Goal: Task Accomplishment & Management: Use online tool/utility

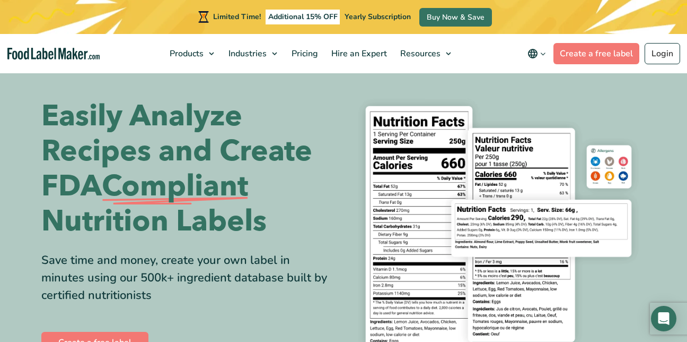
scroll to position [11, 0]
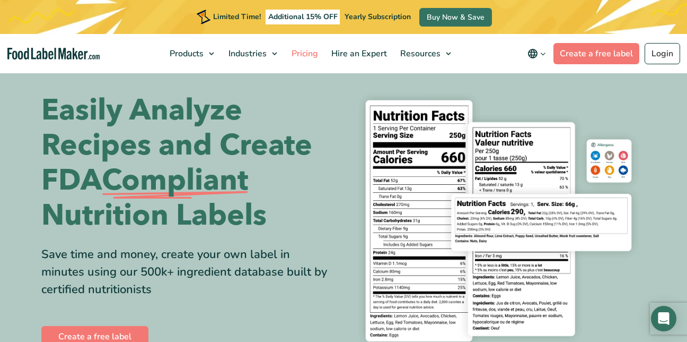
click at [302, 53] on span "Pricing" at bounding box center [303, 54] width 31 height 12
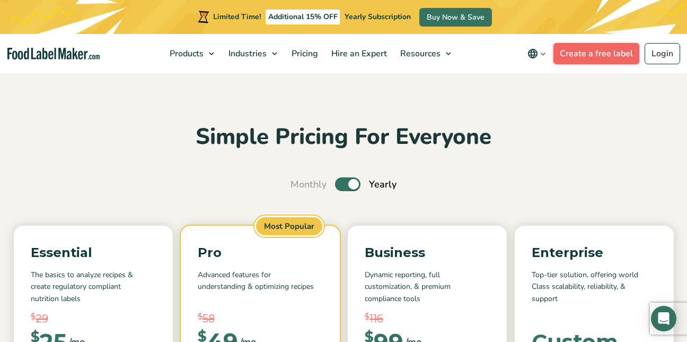
click at [580, 57] on link "Create a free label" at bounding box center [597, 53] width 86 height 21
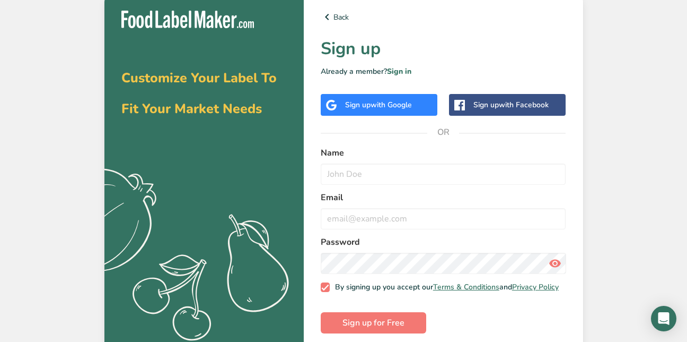
click at [357, 108] on div "Sign up with Google" at bounding box center [378, 104] width 67 height 11
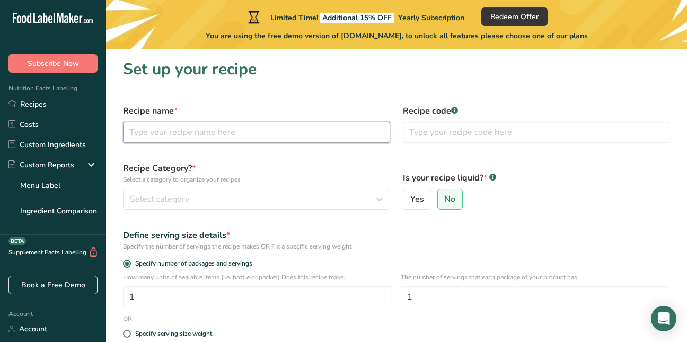
click at [170, 130] on input "text" at bounding box center [256, 131] width 267 height 21
type input "lemonade"
click at [412, 199] on span "Yes" at bounding box center [417, 199] width 14 height 11
click at [410, 199] on input "Yes" at bounding box center [407, 199] width 7 height 7
radio input "true"
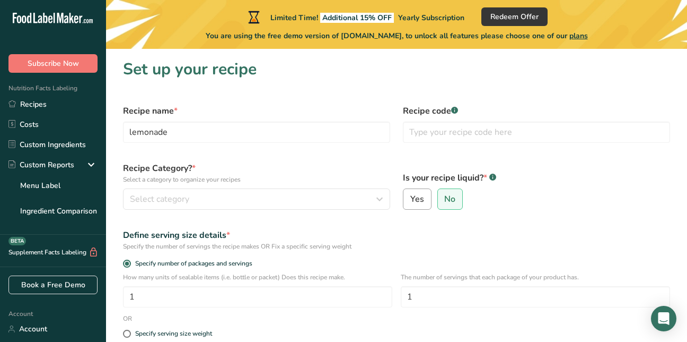
radio input "false"
select select "22"
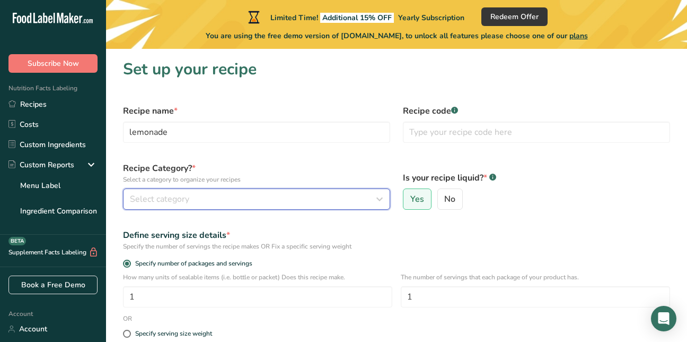
click at [137, 199] on span "Select category" at bounding box center [159, 198] width 59 height 13
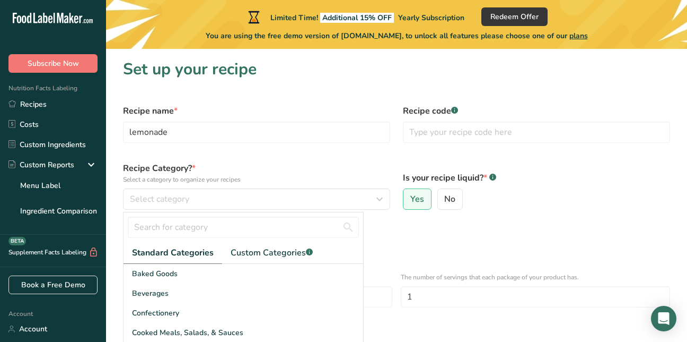
click at [583, 227] on div "Define serving size details * Specify the number of servings the recipe makes O…" at bounding box center [397, 239] width 560 height 35
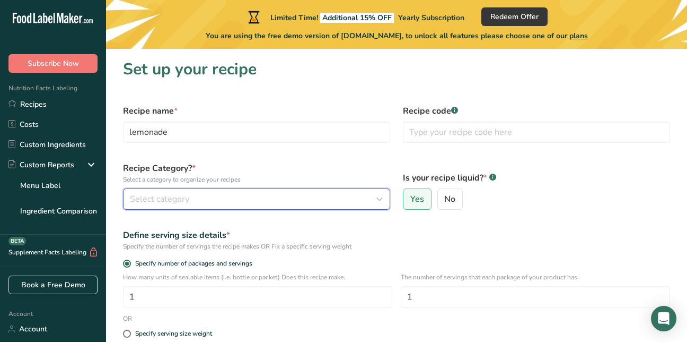
click at [147, 195] on span "Select category" at bounding box center [159, 198] width 59 height 13
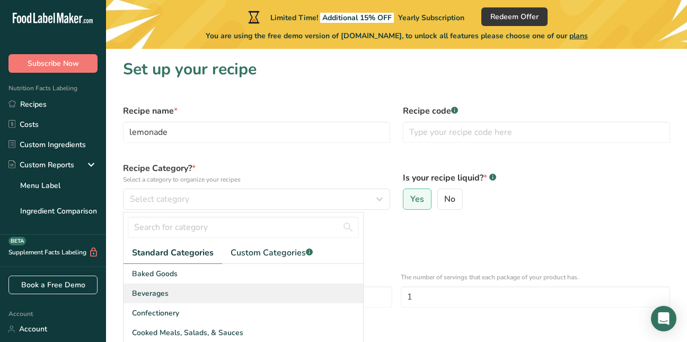
click at [154, 293] on span "Beverages" at bounding box center [150, 292] width 37 height 11
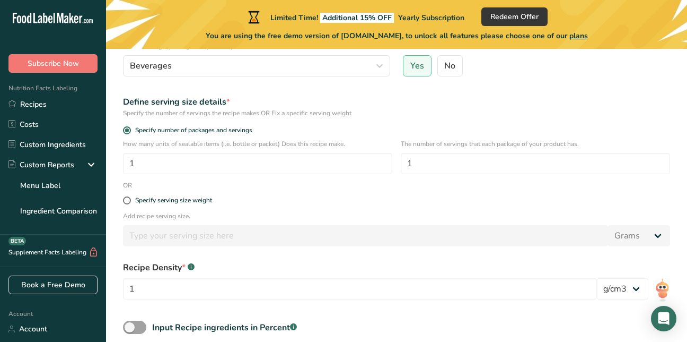
scroll to position [135, 0]
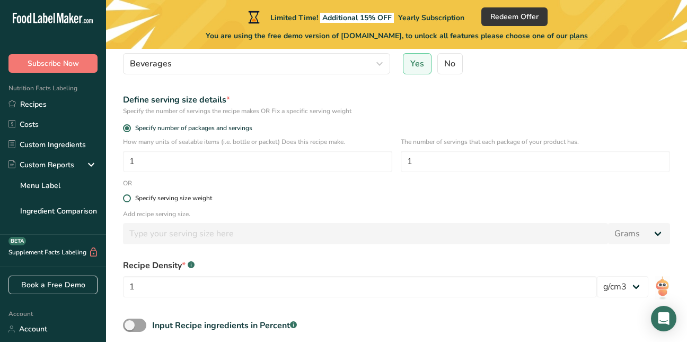
click at [129, 198] on span at bounding box center [127, 198] width 8 height 8
click at [129, 198] on input "Specify serving size weight" at bounding box center [126, 198] width 7 height 7
radio input "true"
radio input "false"
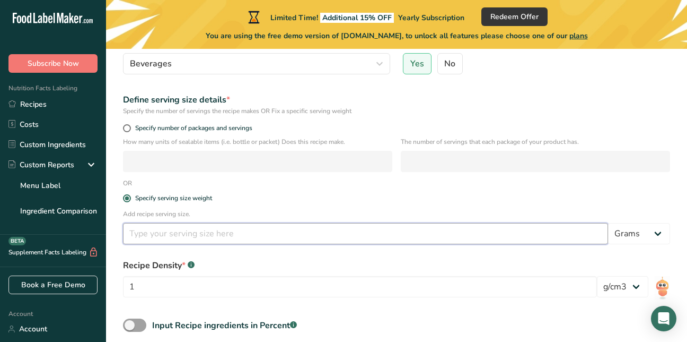
click at [148, 235] on input "number" at bounding box center [365, 233] width 485 height 21
type input "16"
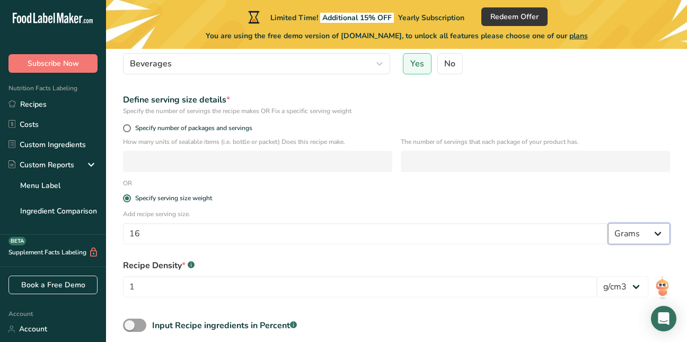
click at [662, 237] on select "Grams kg mg mcg lb oz l mL fl oz tbsp tsp cup qt gallon" at bounding box center [639, 233] width 62 height 21
select select "5"
click at [608, 223] on select "Grams kg mg mcg lb oz l mL fl oz tbsp tsp cup qt gallon" at bounding box center [639, 233] width 62 height 21
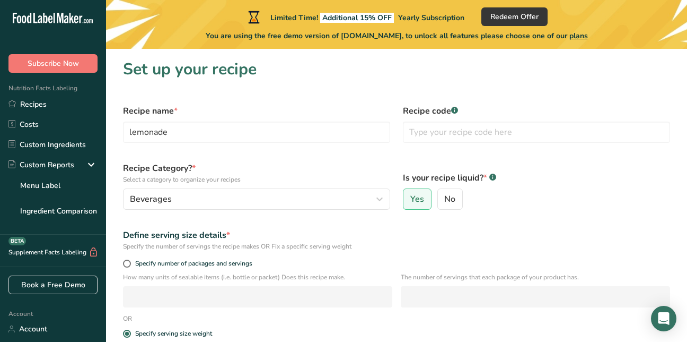
scroll to position [231, 0]
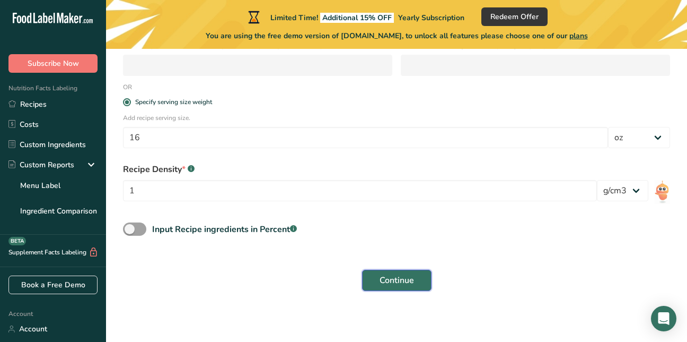
click at [402, 276] on span "Continue" at bounding box center [397, 280] width 34 height 13
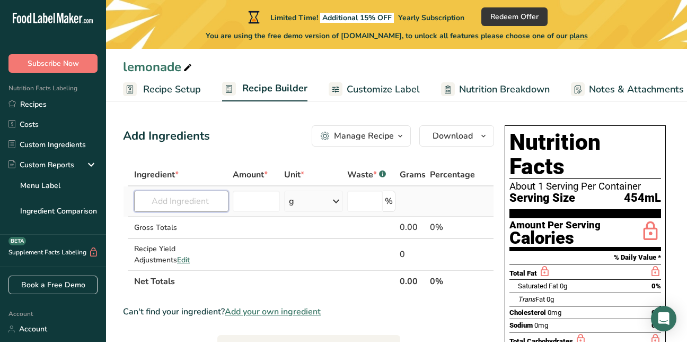
click at [165, 202] on input "text" at bounding box center [181, 200] width 94 height 21
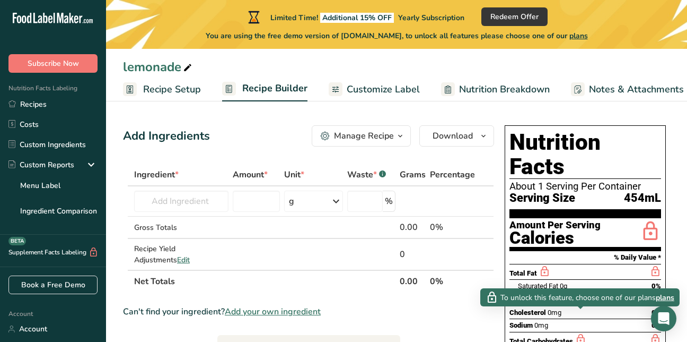
click at [578, 332] on icon at bounding box center [581, 338] width 12 height 13
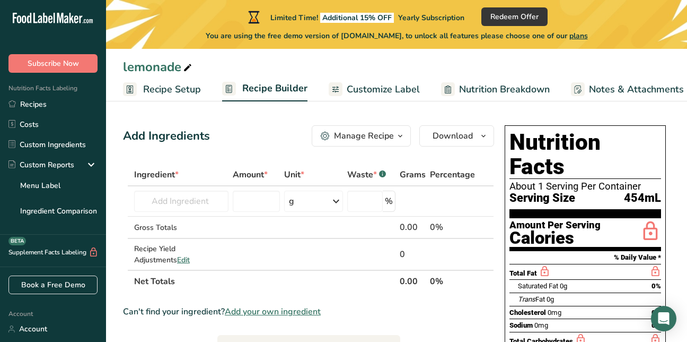
click at [578, 332] on icon at bounding box center [581, 338] width 12 height 13
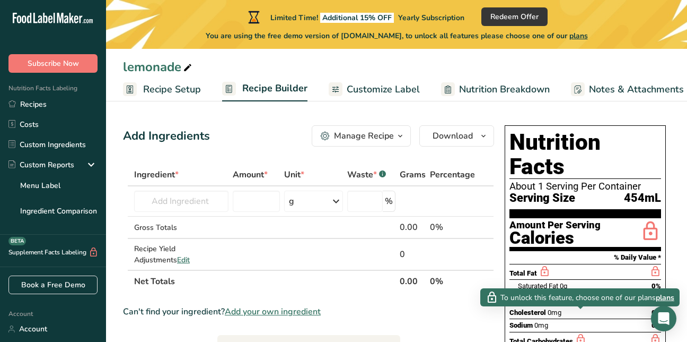
click at [578, 332] on icon at bounding box center [581, 338] width 12 height 13
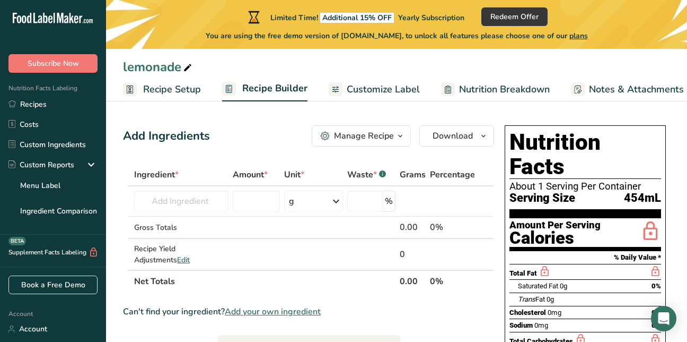
click at [478, 94] on span "Nutrition Breakdown" at bounding box center [504, 89] width 91 height 14
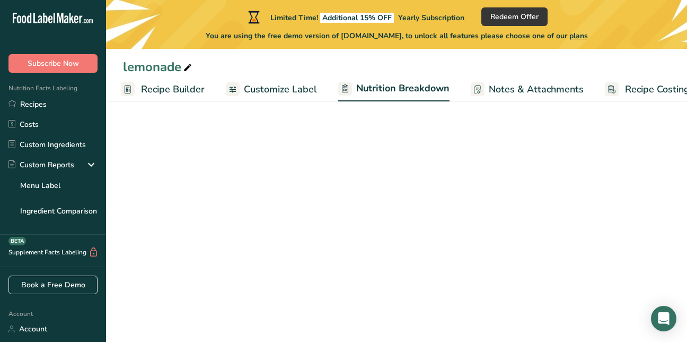
select select "Calories"
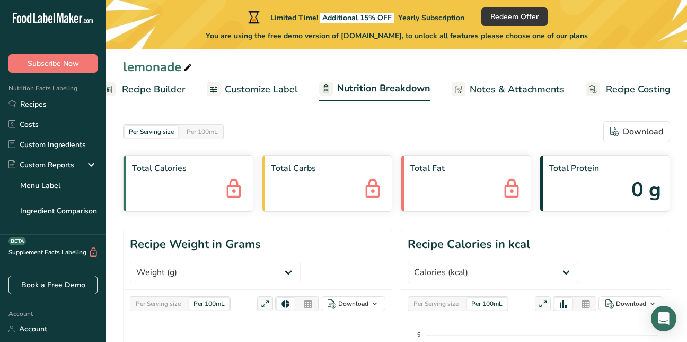
click at [132, 90] on span "Recipe Builder" at bounding box center [154, 89] width 64 height 14
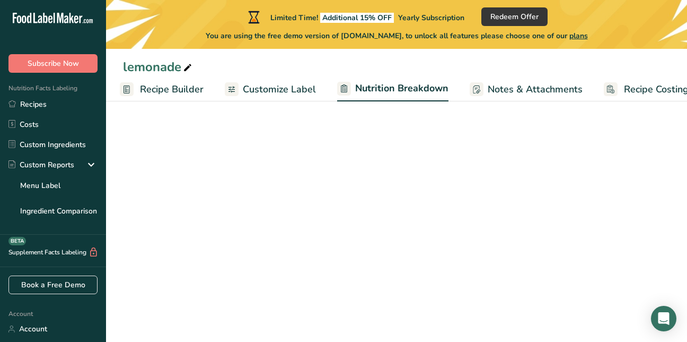
select select "Calories"
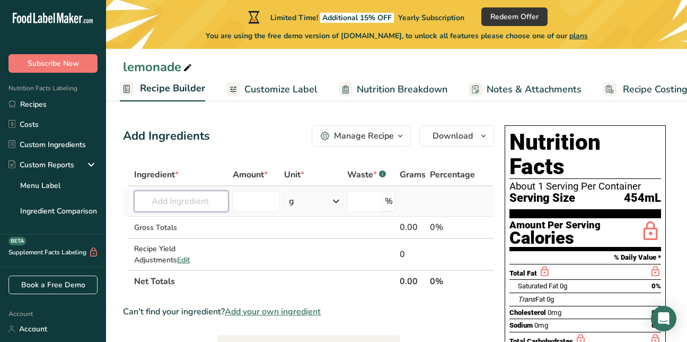
click at [210, 203] on input "text" at bounding box center [181, 200] width 94 height 21
click at [178, 84] on span "Recipe Builder" at bounding box center [172, 88] width 65 height 14
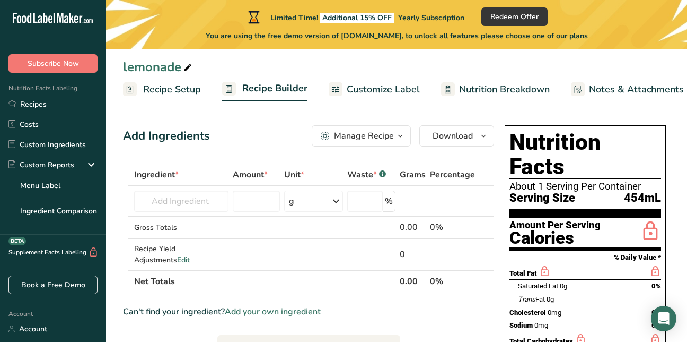
click at [157, 88] on span "Recipe Setup" at bounding box center [172, 89] width 58 height 14
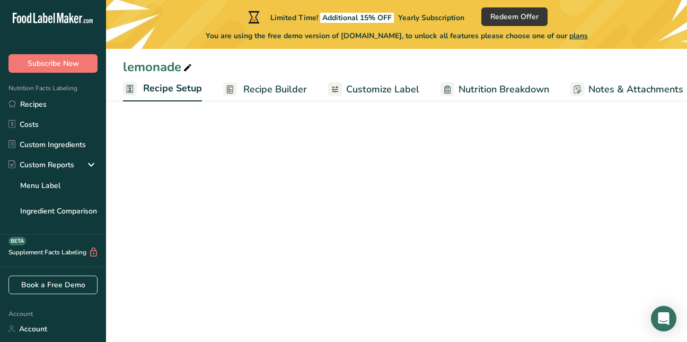
scroll to position [0, 4]
select select "5"
select select "22"
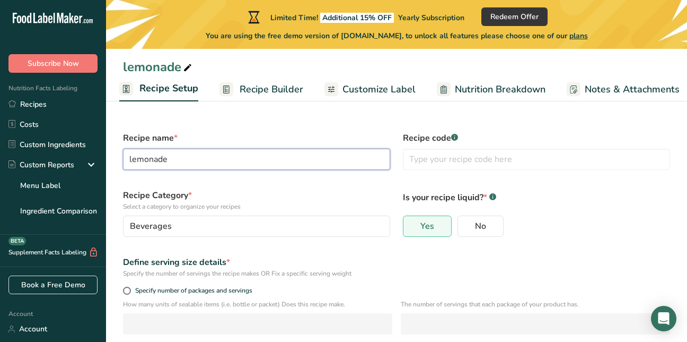
click at [178, 157] on input "lemonade" at bounding box center [256, 158] width 267 height 21
type input "l"
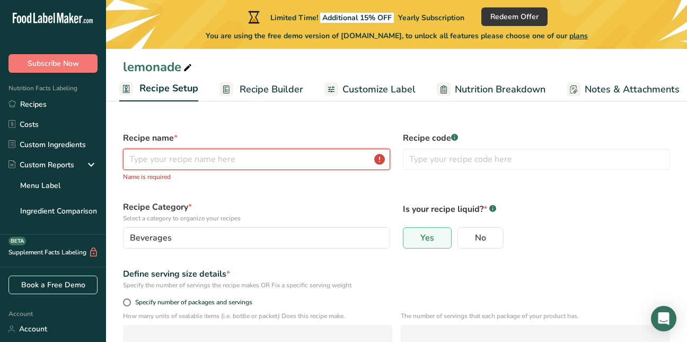
click at [146, 160] on input "text" at bounding box center [256, 158] width 267 height 21
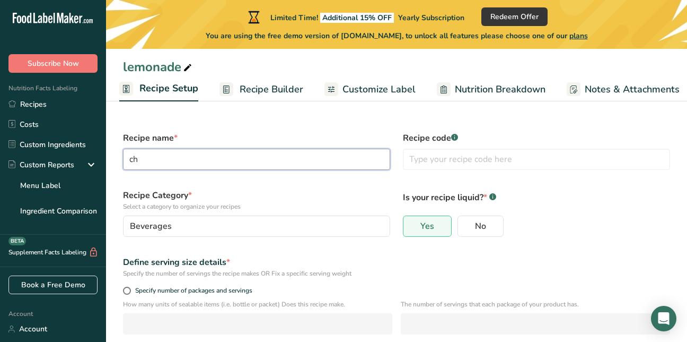
type input "c"
type input "Chicken Pasta with Summer Vegetables"
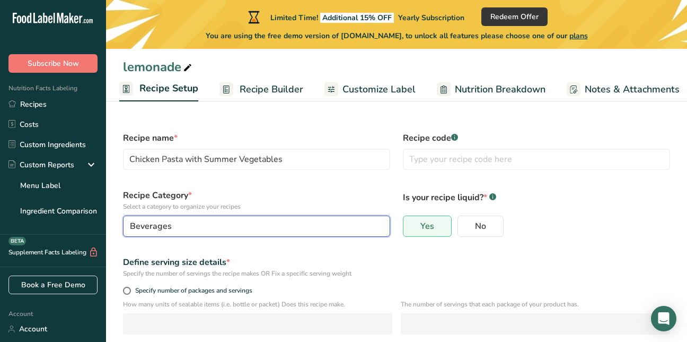
click at [187, 226] on div "Beverages" at bounding box center [253, 226] width 247 height 13
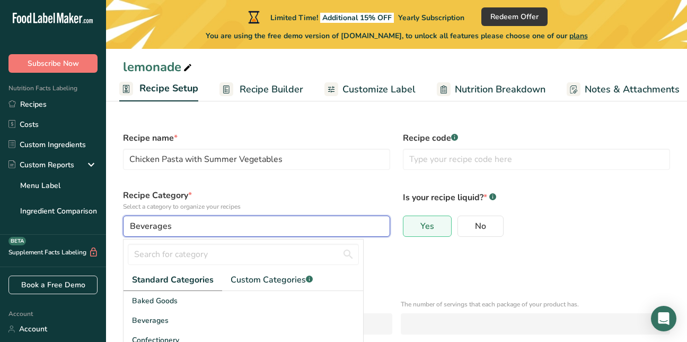
drag, startPoint x: 185, startPoint y: 229, endPoint x: 175, endPoint y: 225, distance: 10.6
click at [178, 227] on div "Beverages" at bounding box center [253, 226] width 247 height 13
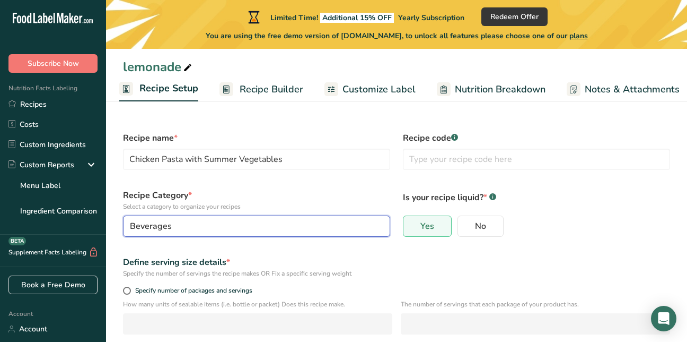
click at [173, 225] on div "Beverages" at bounding box center [253, 226] width 247 height 13
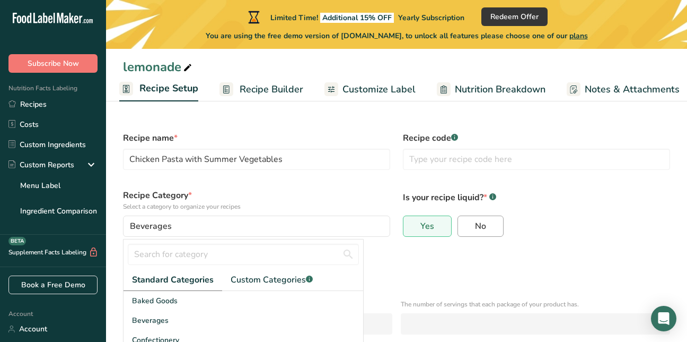
click at [482, 229] on span "No" at bounding box center [480, 226] width 11 height 11
click at [465, 229] on input "No" at bounding box center [461, 226] width 7 height 7
radio input "true"
radio input "false"
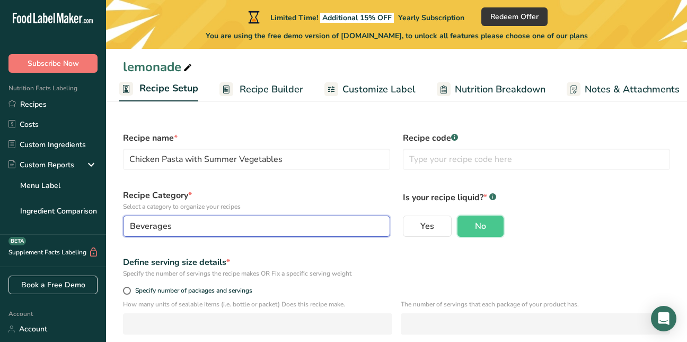
click at [203, 221] on div "Beverages" at bounding box center [253, 226] width 247 height 13
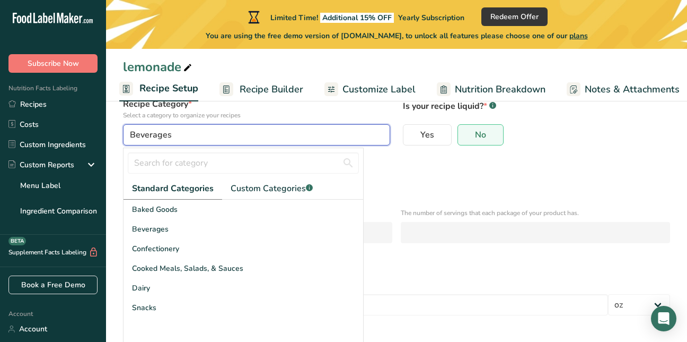
scroll to position [98, 0]
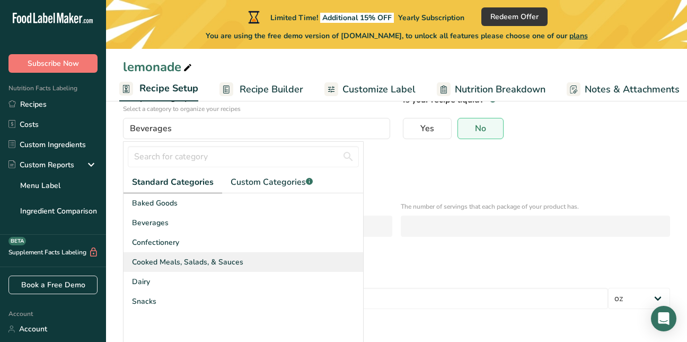
click at [170, 259] on span "Cooked Meals, Salads, & Sauces" at bounding box center [187, 261] width 111 height 11
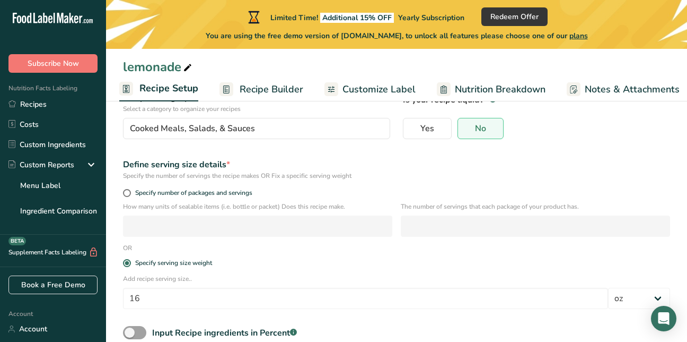
scroll to position [159, 0]
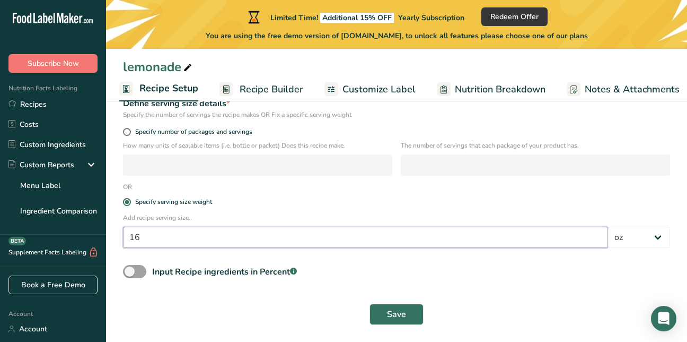
click at [152, 238] on input "16" at bounding box center [365, 236] width 485 height 21
type input "1"
type input "6"
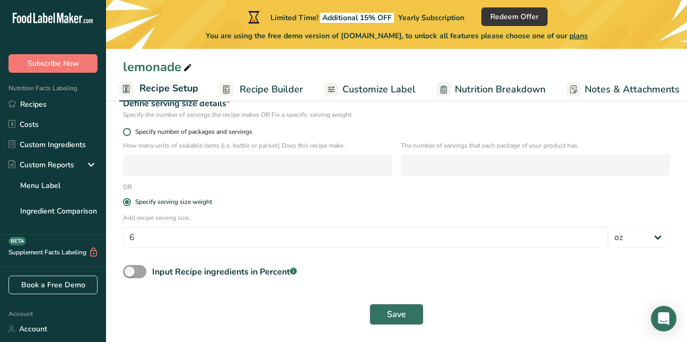
click at [126, 132] on span at bounding box center [127, 132] width 8 height 8
click at [126, 132] on input "Specify number of packages and servings" at bounding box center [126, 131] width 7 height 7
radio input "true"
radio input "false"
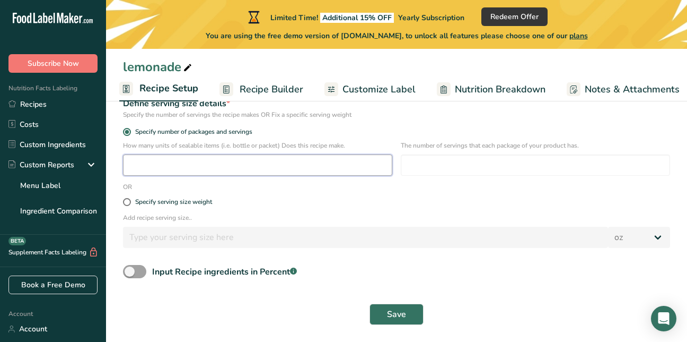
click at [221, 171] on input "number" at bounding box center [257, 164] width 269 height 21
type input "6"
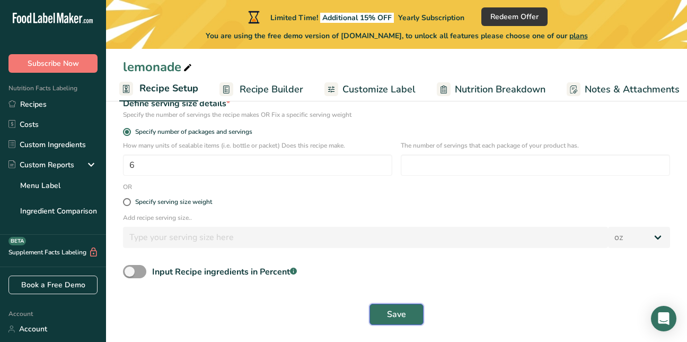
click at [407, 309] on button "Save" at bounding box center [397, 313] width 54 height 21
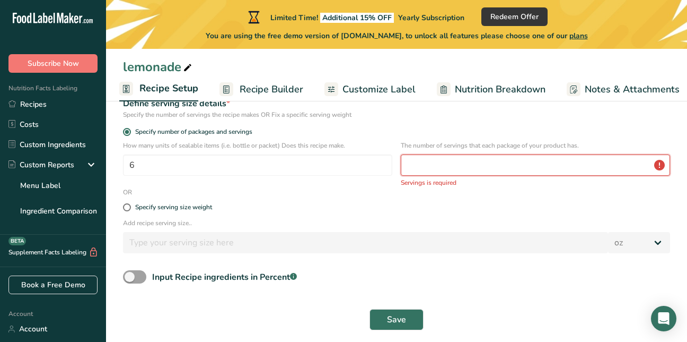
click at [425, 170] on input "number" at bounding box center [535, 164] width 269 height 21
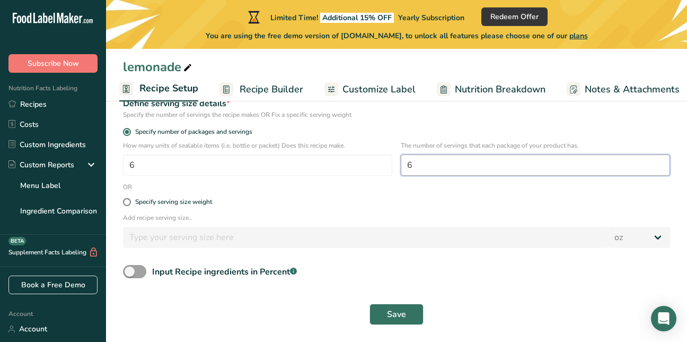
type input "6"
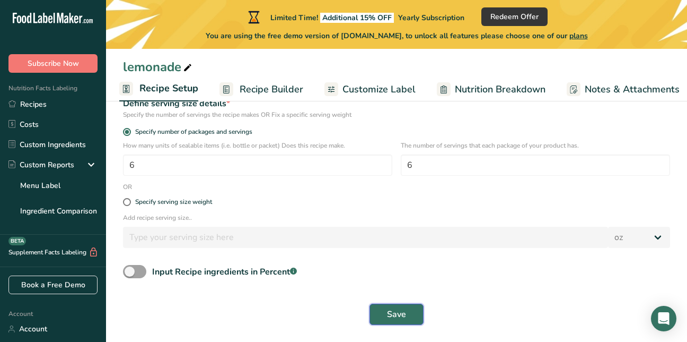
click at [396, 313] on span "Save" at bounding box center [396, 314] width 19 height 13
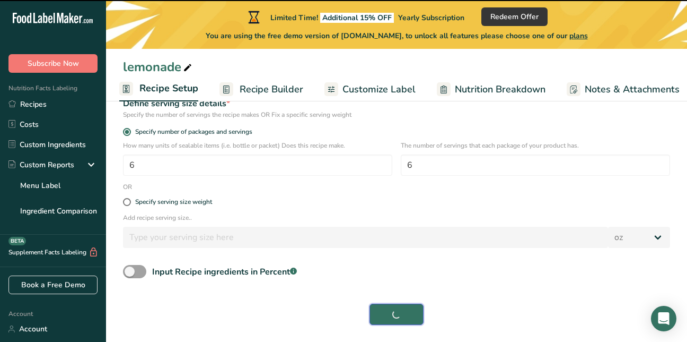
select select "0"
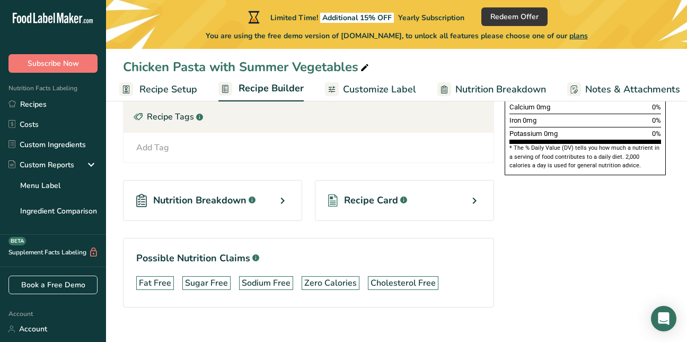
scroll to position [334, 0]
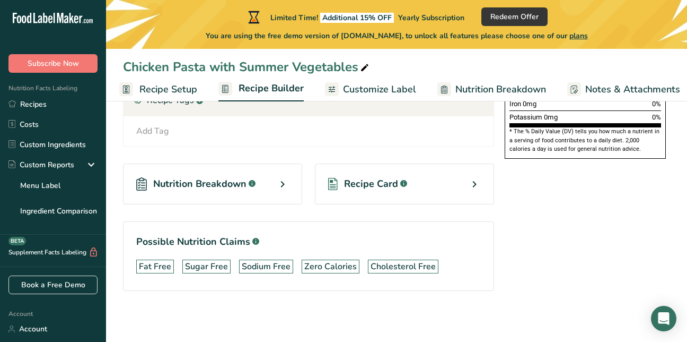
click at [449, 186] on div "Recipe Card .a-a{fill:#347362;}.b-a{fill:#fff;}" at bounding box center [404, 183] width 179 height 41
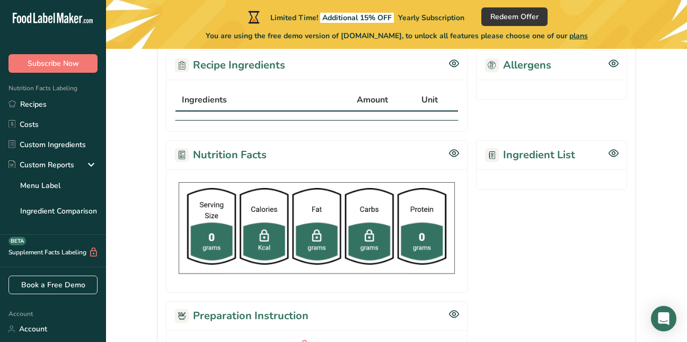
scroll to position [198, 0]
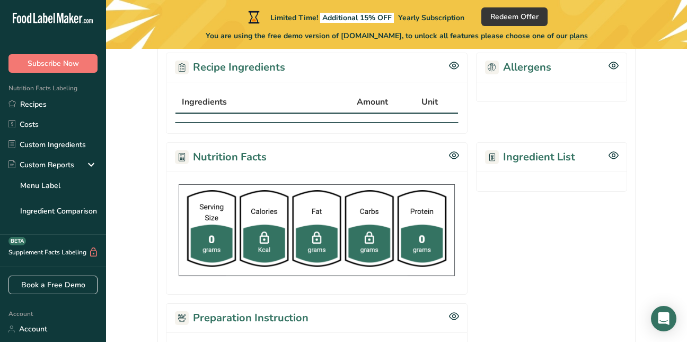
click at [519, 157] on h2 "Ingredient List" at bounding box center [530, 157] width 90 height 16
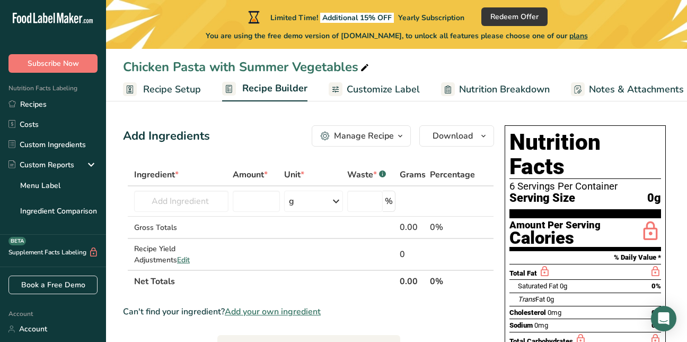
click at [151, 210] on input "text" at bounding box center [181, 200] width 94 height 21
type input "3"
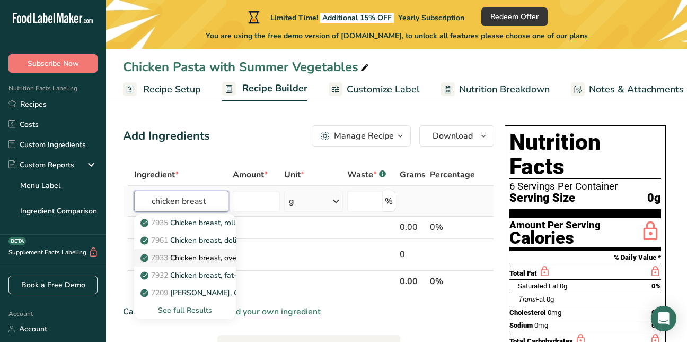
type input "chicken breast"
click at [187, 258] on p "7933 Chicken breast, oven-roasted, fat-free, sliced" at bounding box center [233, 257] width 181 height 11
type input "Chicken breast, oven-roasted, fat-free, sliced"
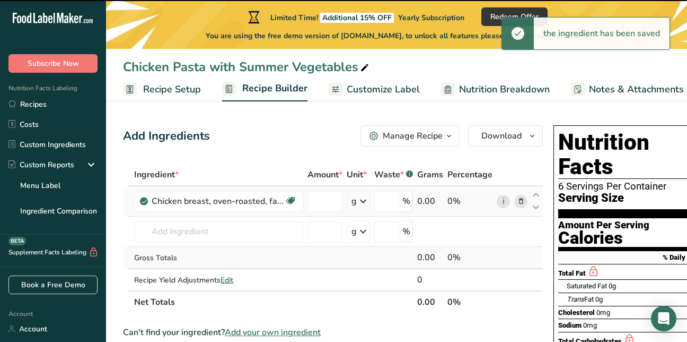
type input "0"
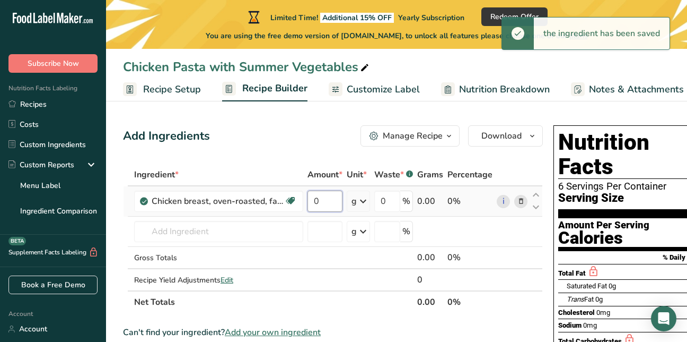
click at [323, 205] on input "0" at bounding box center [325, 200] width 35 height 21
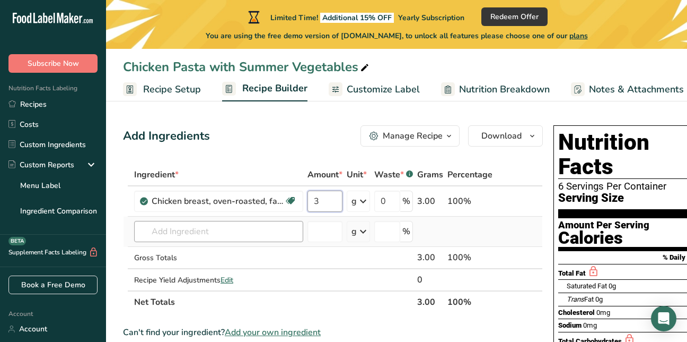
type input "3"
click at [174, 239] on div "Ingredient * Amount * Unit * Waste * .a-a{fill:#347362;}.b-a{fill:#fff;} Grams …" at bounding box center [333, 238] width 420 height 150
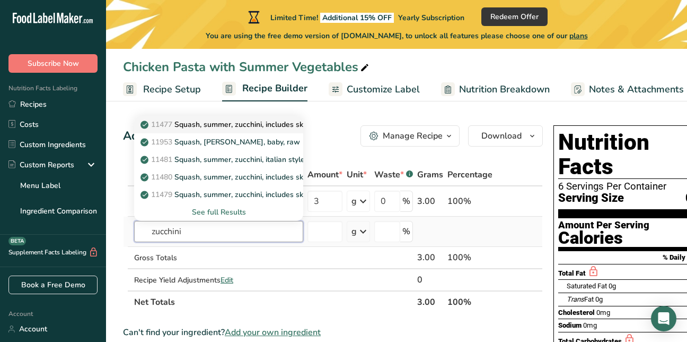
type input "zucchini"
click at [239, 124] on p "11477 Squash, summer, zucchini, includes skin, raw" at bounding box center [234, 124] width 183 height 11
type input "Squash, summer, zucchini, includes skin, raw"
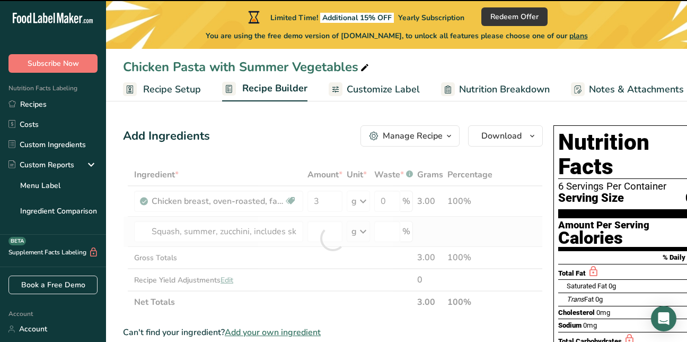
type input "0"
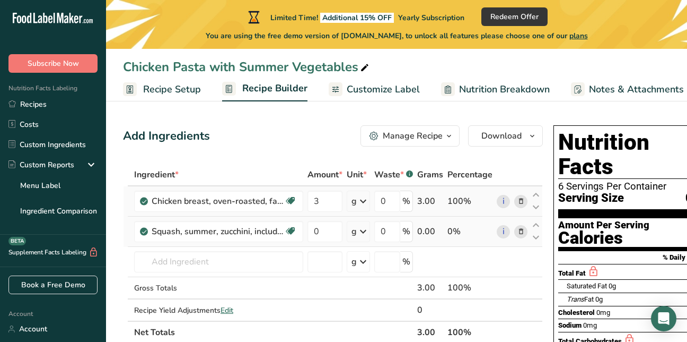
click at [362, 202] on icon at bounding box center [363, 200] width 13 height 19
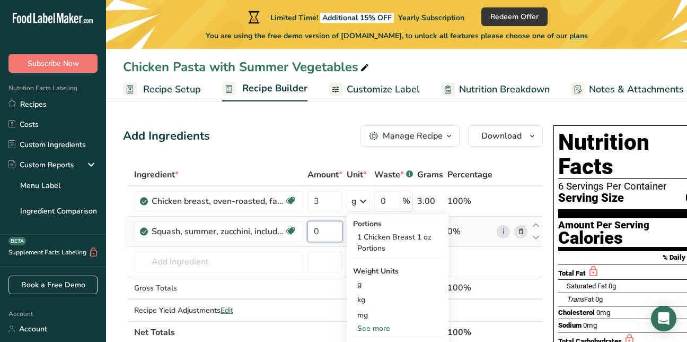
click at [321, 231] on input "0" at bounding box center [325, 231] width 35 height 21
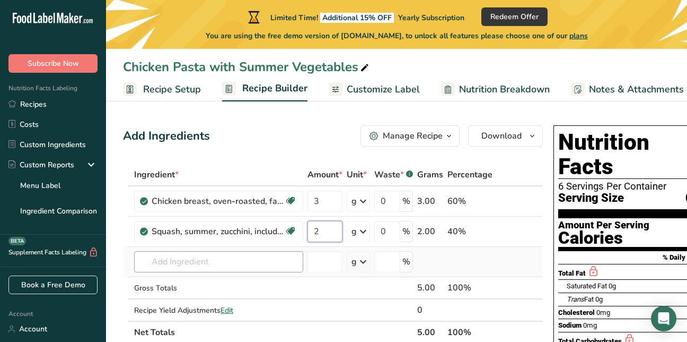
type input "2"
click at [157, 265] on div "Ingredient * Amount * Unit * Waste * .a-a{fill:#347362;}.b-a{fill:#fff;} Grams …" at bounding box center [333, 253] width 420 height 180
type input "yellow squash"
click at [321, 259] on input "number" at bounding box center [325, 261] width 35 height 21
click at [247, 257] on input "text" at bounding box center [218, 261] width 169 height 21
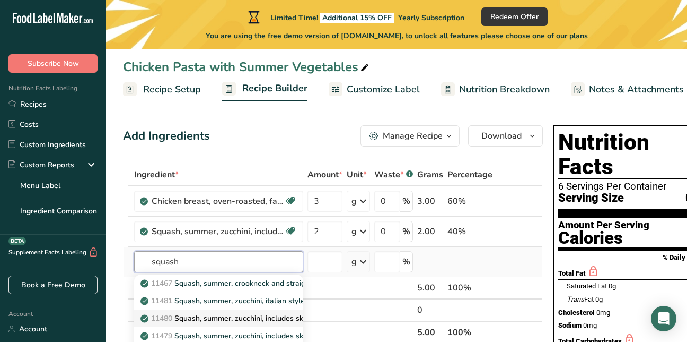
type input "Squash, summer, zucchini, includes skin, frozen, cooked, boiled, drained, witho…"
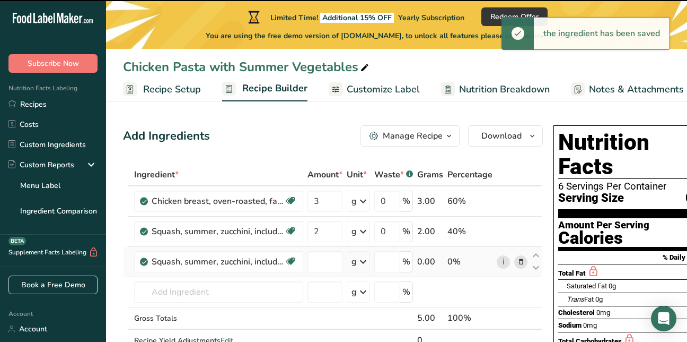
type input "0"
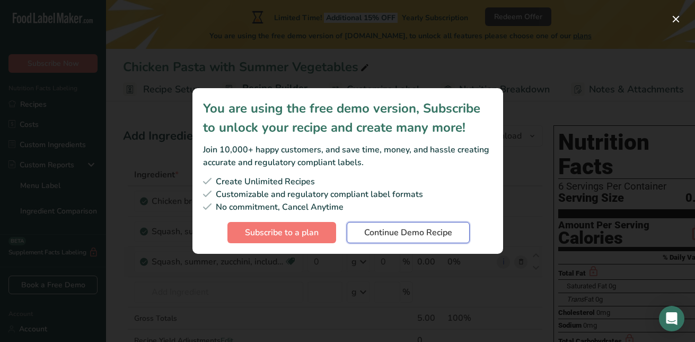
click at [401, 239] on button "Continue Demo Recipe" at bounding box center [408, 232] width 123 height 21
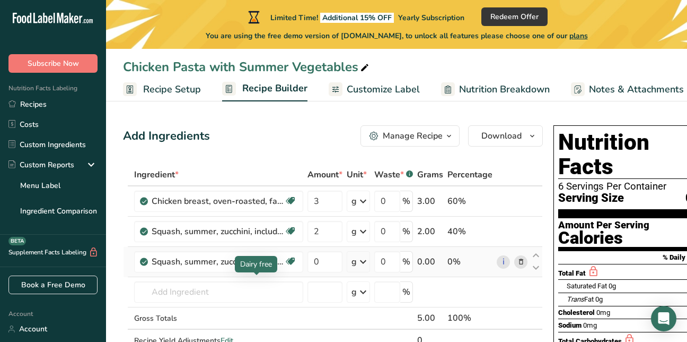
click at [270, 258] on div "Dairy free" at bounding box center [256, 264] width 42 height 16
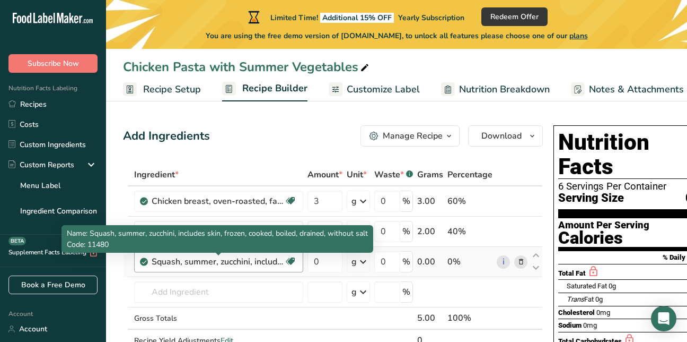
click at [205, 264] on div "Squash, summer, zucchini, includes skin, frozen, cooked, boiled, drained, witho…" at bounding box center [218, 261] width 133 height 13
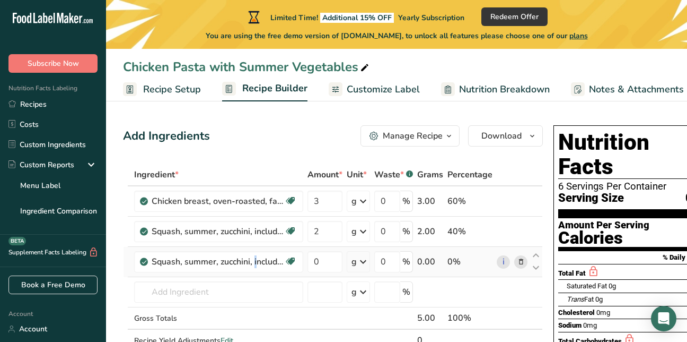
drag, startPoint x: 205, startPoint y: 264, endPoint x: 142, endPoint y: 263, distance: 62.6
click at [142, 263] on icon at bounding box center [144, 262] width 6 height 10
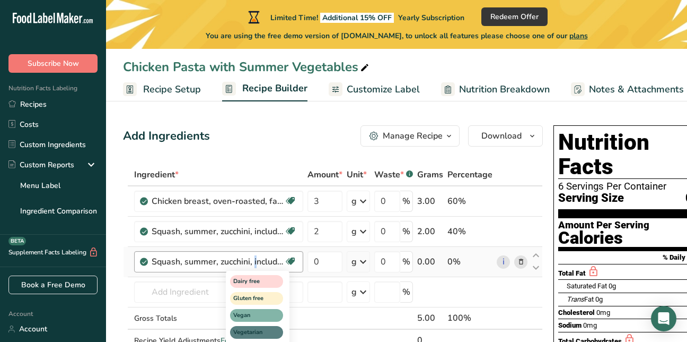
click at [295, 261] on icon at bounding box center [290, 261] width 11 height 16
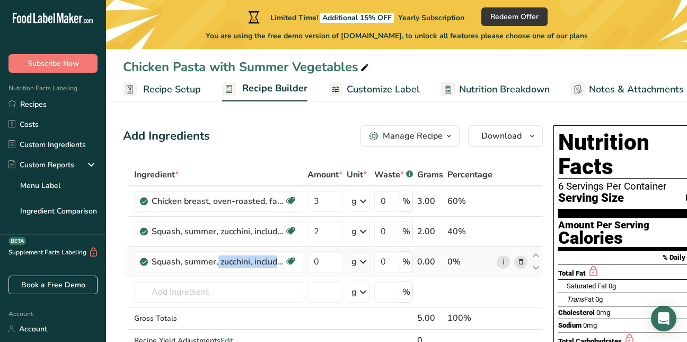
drag, startPoint x: 283, startPoint y: 263, endPoint x: 134, endPoint y: 271, distance: 149.2
click at [134, 271] on td "Squash, summer, zucchini, includes skin, frozen, cooked, boiled, drained, witho…" at bounding box center [218, 262] width 173 height 30
drag, startPoint x: 134, startPoint y: 271, endPoint x: 253, endPoint y: 257, distance: 120.1
click at [252, 257] on div "Squash, summer, zucchini, includes skin, frozen, cooked, boiled, drained, witho…" at bounding box center [218, 261] width 133 height 13
drag, startPoint x: 253, startPoint y: 257, endPoint x: 233, endPoint y: 259, distance: 19.7
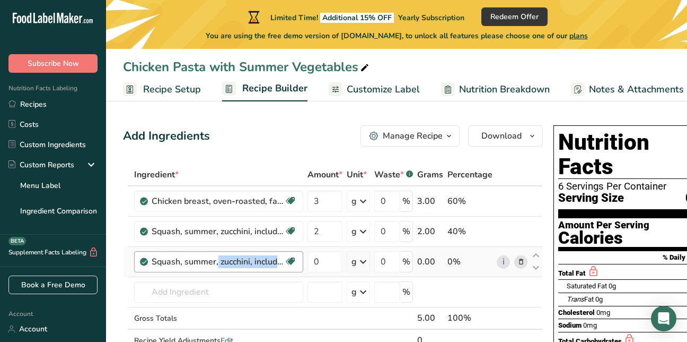
click at [233, 259] on div "Squash, summer, zucchini, includes skin, frozen, cooked, boiled, drained, witho…" at bounding box center [218, 261] width 133 height 13
click at [171, 277] on td "11467 Squash, summer, crookneck and straightneck, raw 11481 Squash, summer, zuc…" at bounding box center [218, 292] width 173 height 30
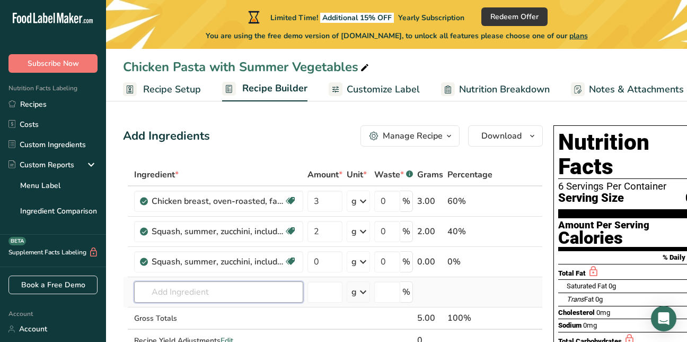
click at [170, 294] on input "text" at bounding box center [218, 291] width 169 height 21
type input "i"
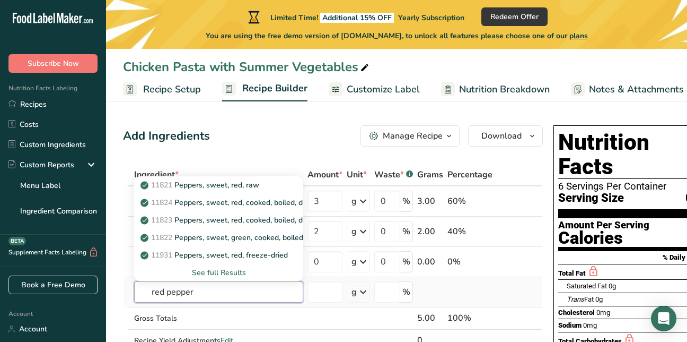
type input "red pepper"
click at [233, 273] on div "See full Results" at bounding box center [219, 272] width 152 height 11
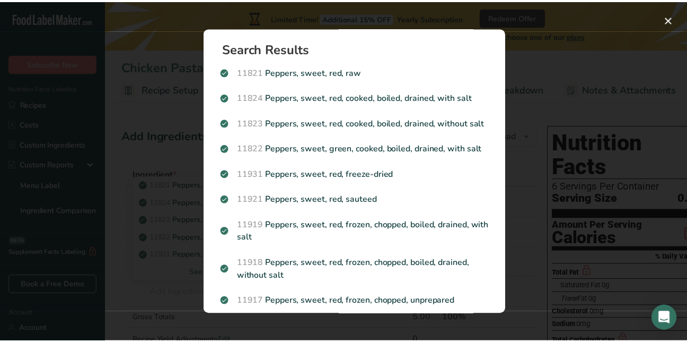
scroll to position [2, 0]
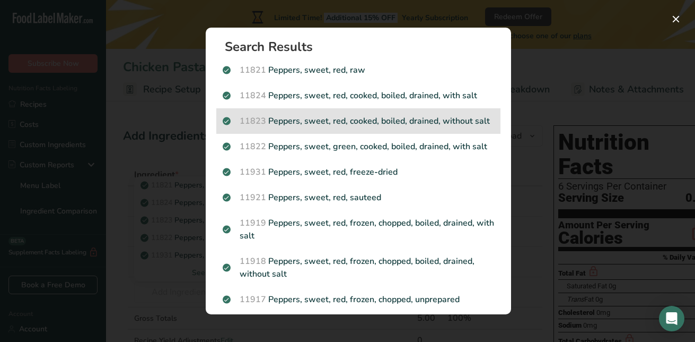
click at [348, 121] on p "11823 Peppers, sweet, red, cooked, boiled, drained, without salt" at bounding box center [359, 121] width 272 height 13
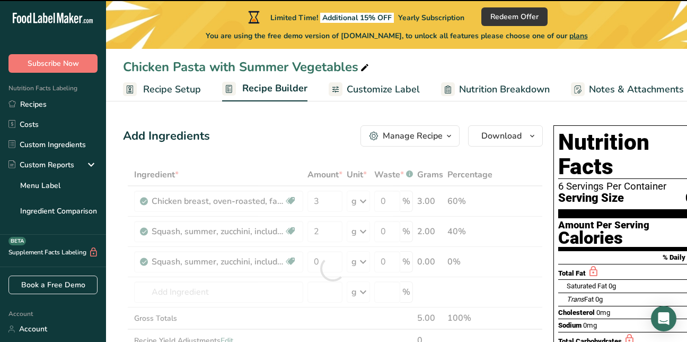
type input "0"
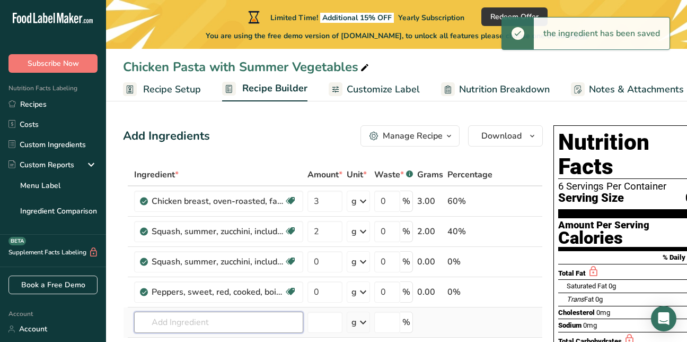
click at [175, 325] on input "text" at bounding box center [218, 321] width 169 height 21
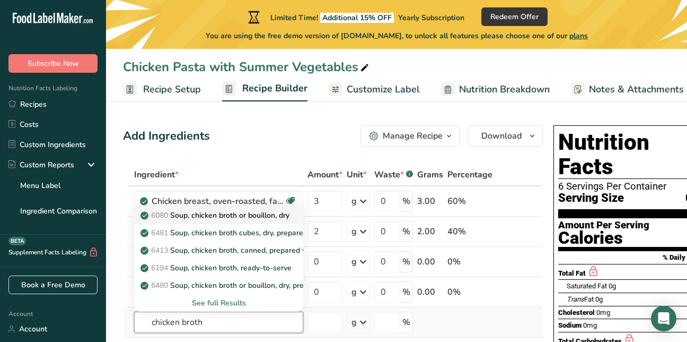
type input "chicken broth"
click at [239, 209] on link "6080 Soup, chicken broth or bouillon, dry" at bounding box center [218, 214] width 169 height 17
type input "Soup, chicken broth or bouillon, dry"
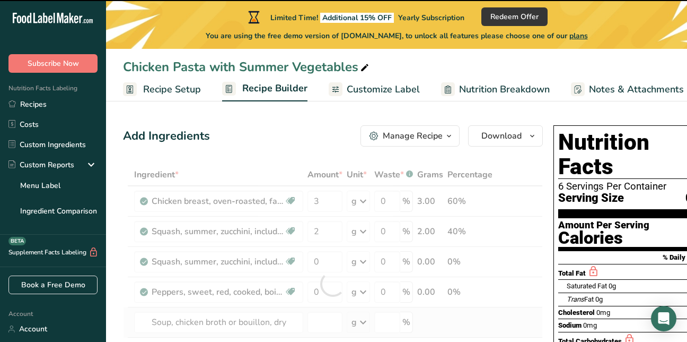
type input "0"
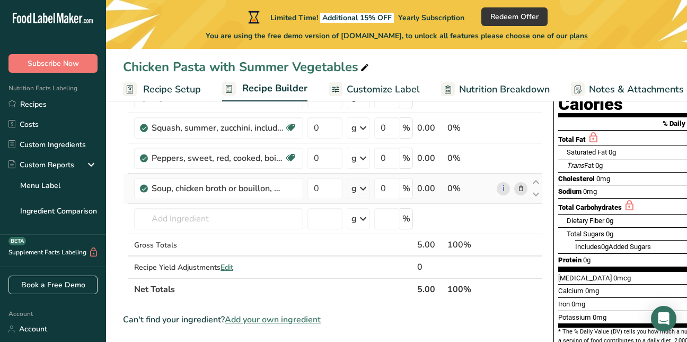
scroll to position [141, 0]
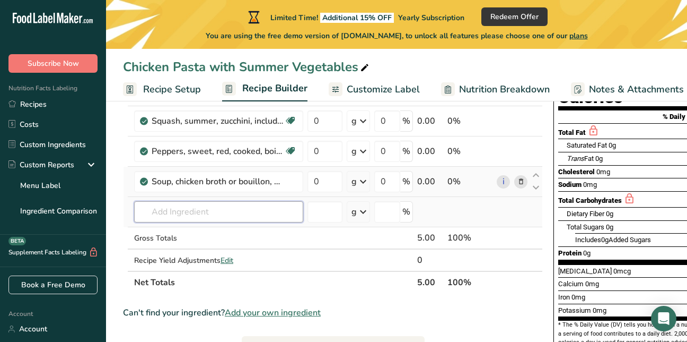
click at [215, 206] on input "text" at bounding box center [218, 211] width 169 height 21
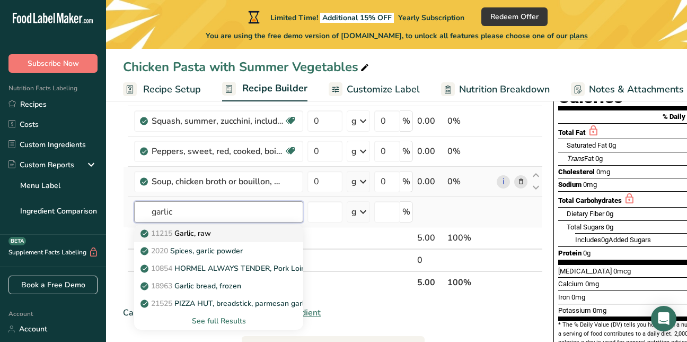
type input "garlic"
click at [209, 227] on p "11215 Garlic, raw" at bounding box center [177, 232] width 68 height 11
type input "Garlic, raw"
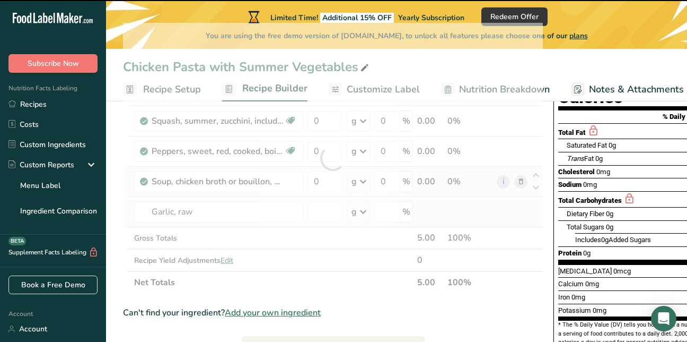
type input "0"
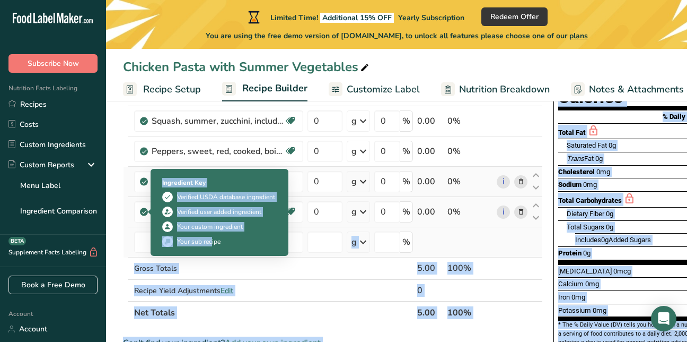
drag, startPoint x: 209, startPoint y: 227, endPoint x: 181, endPoint y: 256, distance: 40.1
click at [181, 256] on td "11215 Garlic, raw 2020 Spices, garlic powder 10854 HORMEL ALWAYS TENDER, Pork L…" at bounding box center [218, 242] width 173 height 30
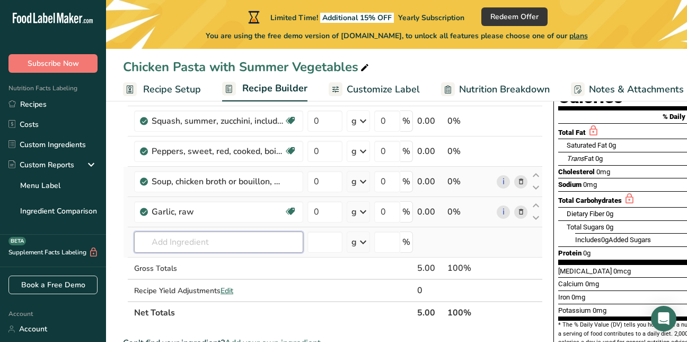
drag, startPoint x: 181, startPoint y: 256, endPoint x: 148, endPoint y: 239, distance: 37.2
click at [148, 239] on input "text" at bounding box center [218, 241] width 169 height 21
click at [205, 245] on input "text" at bounding box center [218, 241] width 169 height 21
click at [253, 272] on div "Gross Totals" at bounding box center [218, 267] width 169 height 11
click at [190, 243] on input "text" at bounding box center [218, 241] width 169 height 21
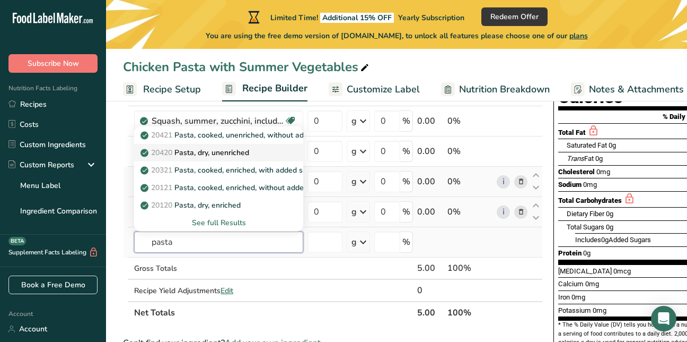
type input "pasta"
click at [234, 148] on p "20420 Pasta, dry, unenriched" at bounding box center [196, 152] width 107 height 11
type input "Pasta, dry, unenriched"
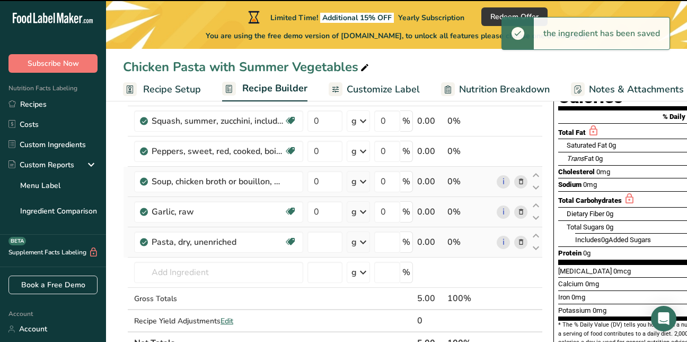
type input "0"
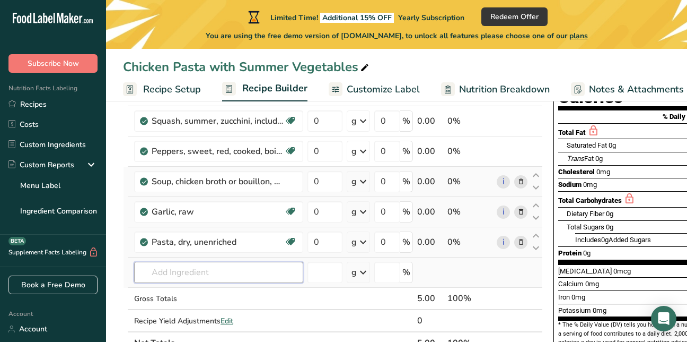
click at [159, 281] on input "text" at bounding box center [218, 271] width 169 height 21
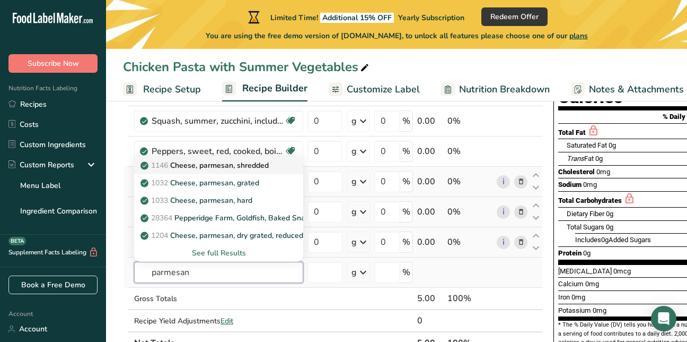
type input "parmesan"
click at [232, 165] on p "1146 Cheese, parmesan, shredded" at bounding box center [206, 165] width 126 height 11
type input "Cheese, parmesan, shredded"
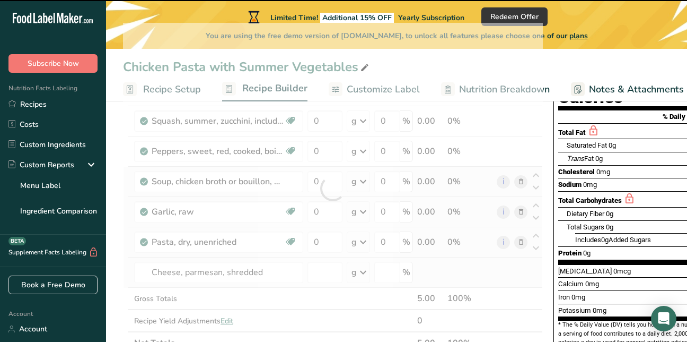
type input "0"
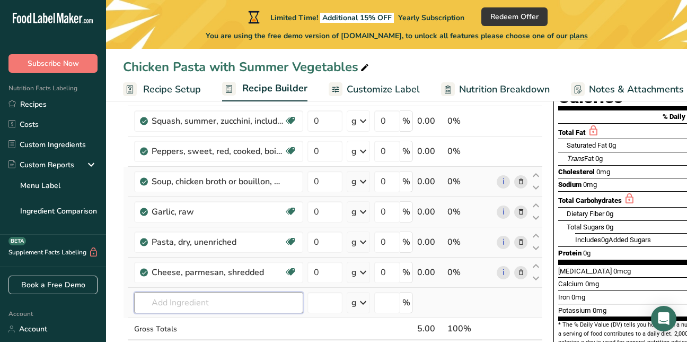
click at [183, 300] on input "text" at bounding box center [218, 302] width 169 height 21
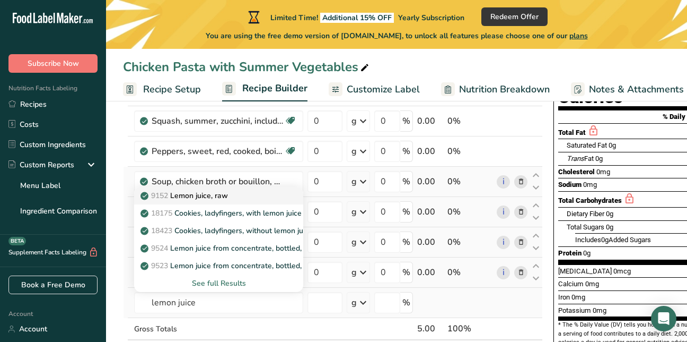
click at [215, 200] on p "9152 Lemon juice, raw" at bounding box center [185, 195] width 85 height 11
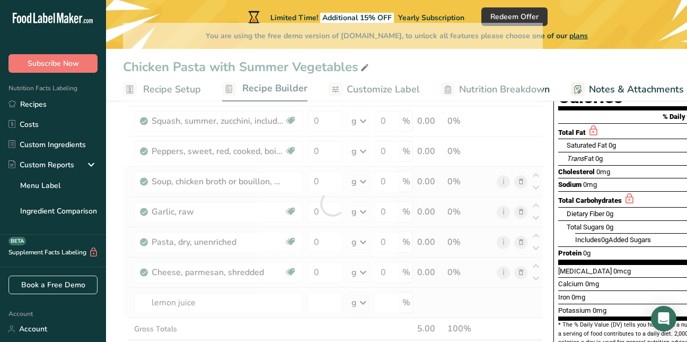
type input "Lemon juice, raw"
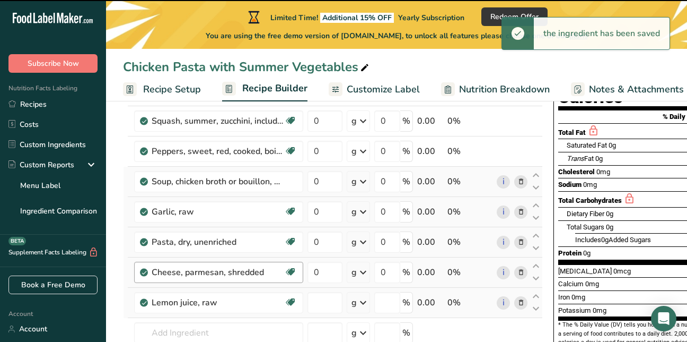
type input "0"
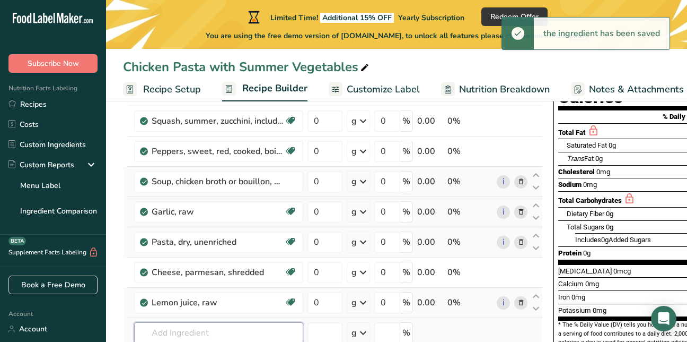
click at [180, 335] on input "text" at bounding box center [218, 332] width 169 height 21
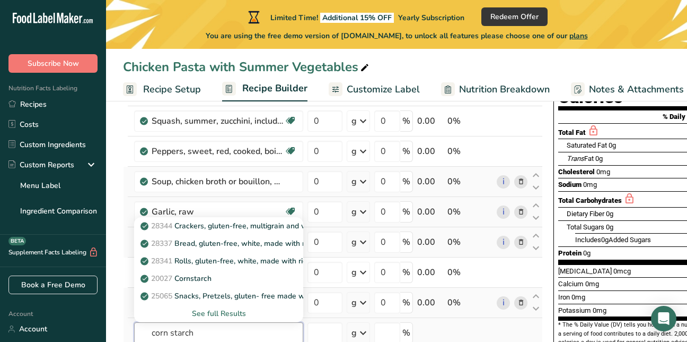
click at [252, 336] on input "corn starch" at bounding box center [218, 332] width 169 height 21
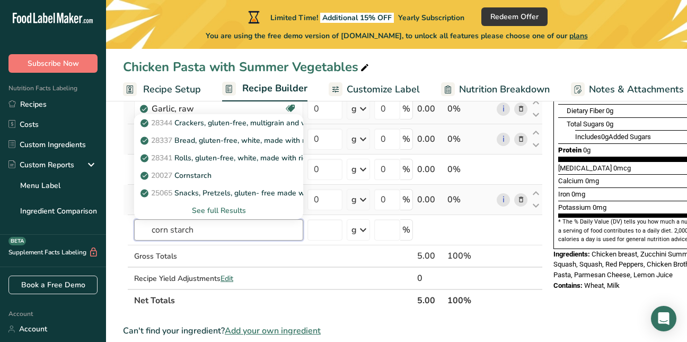
scroll to position [247, 0]
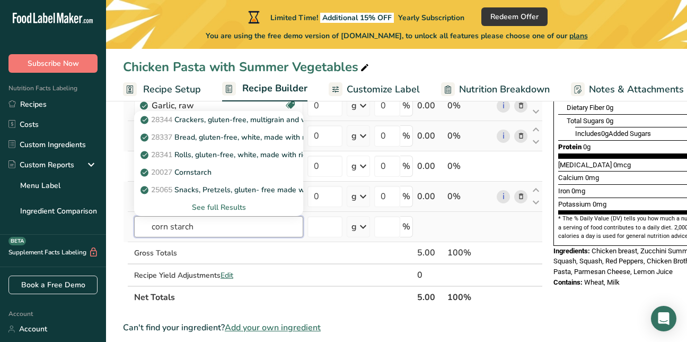
click at [226, 226] on input "corn starch" at bounding box center [218, 226] width 169 height 21
type input "corn starch"
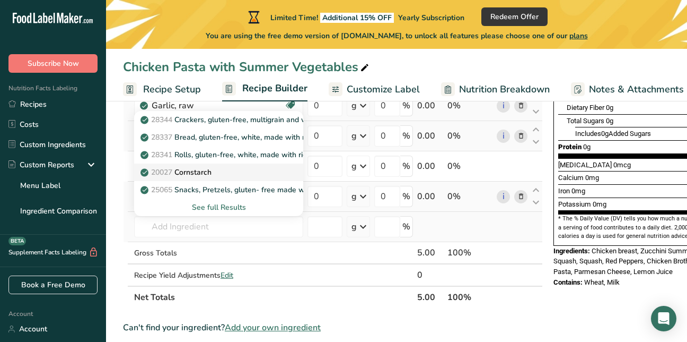
click at [197, 172] on p "20027 Cornstarch" at bounding box center [177, 172] width 69 height 11
type input "Cornstarch"
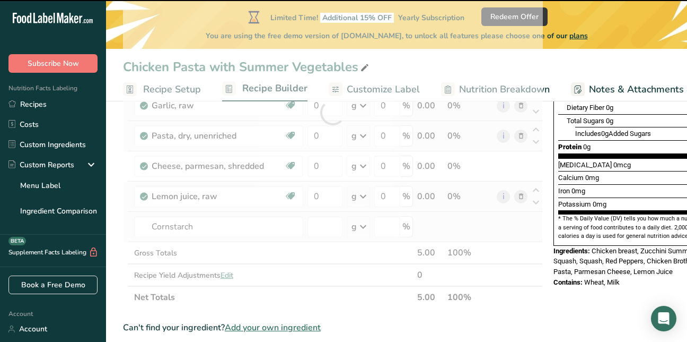
type input "0"
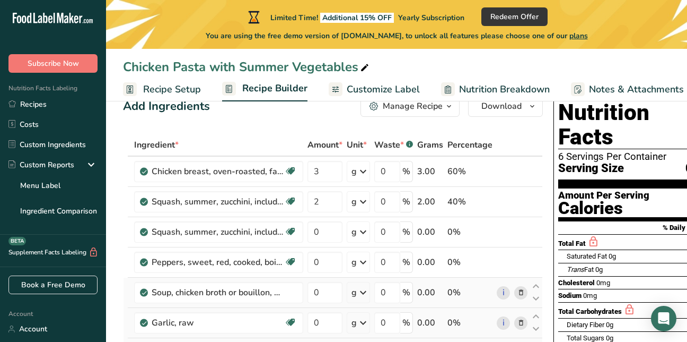
scroll to position [25, 0]
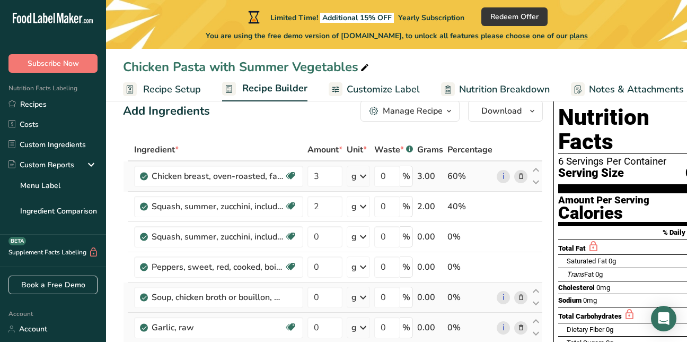
click at [360, 177] on icon at bounding box center [363, 176] width 13 height 19
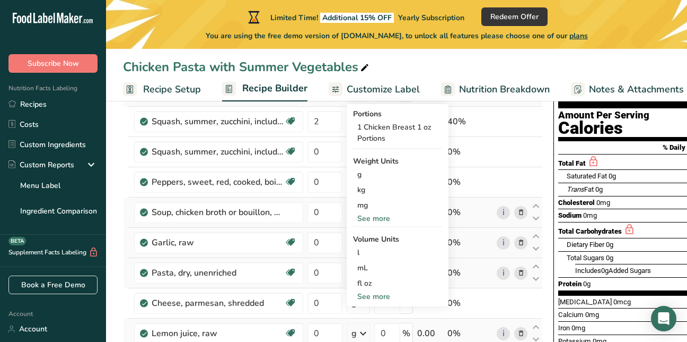
scroll to position [131, 0]
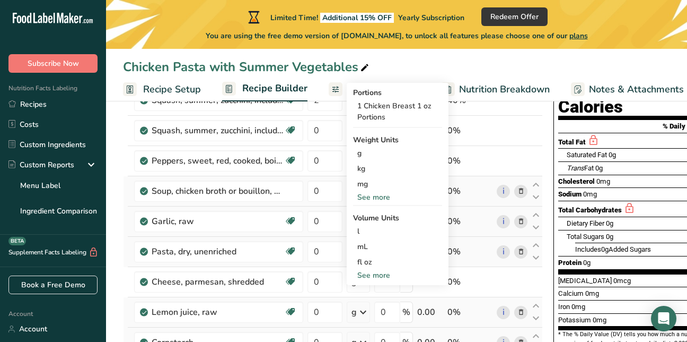
click at [383, 276] on div "See more" at bounding box center [397, 274] width 89 height 11
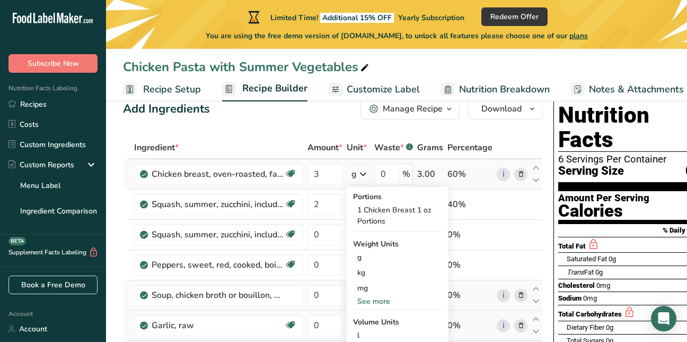
scroll to position [25, 0]
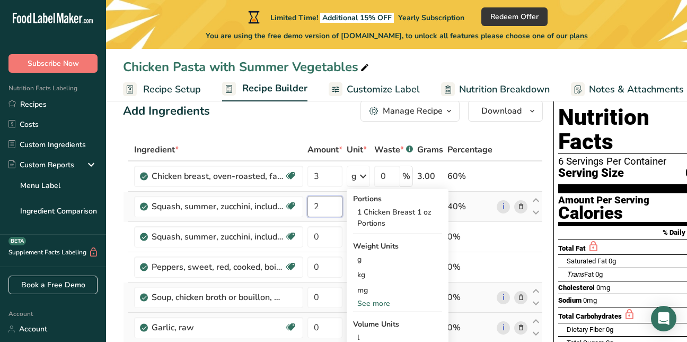
click at [339, 211] on input "2" at bounding box center [325, 206] width 35 height 21
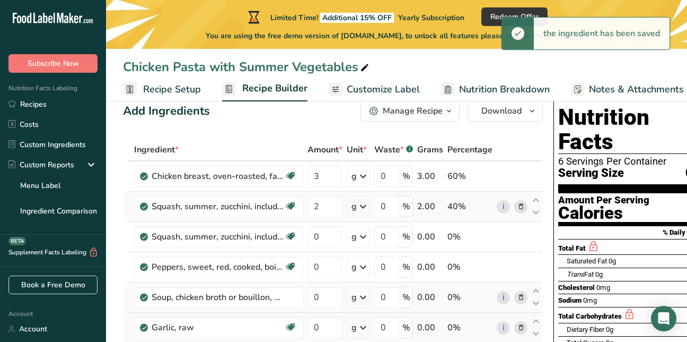
click at [363, 208] on icon at bounding box center [363, 206] width 13 height 19
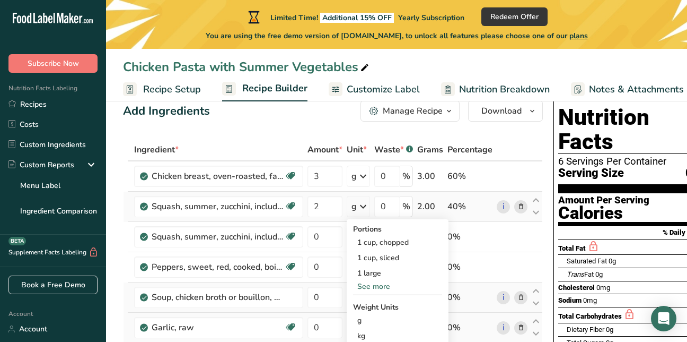
click at [377, 287] on div "See more" at bounding box center [397, 286] width 89 height 11
click at [378, 289] on div "1 medium" at bounding box center [397, 288] width 89 height 15
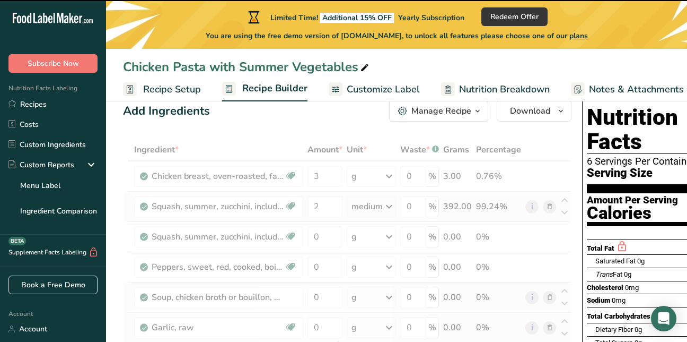
click at [378, 291] on div "g" at bounding box center [371, 296] width 49 height 21
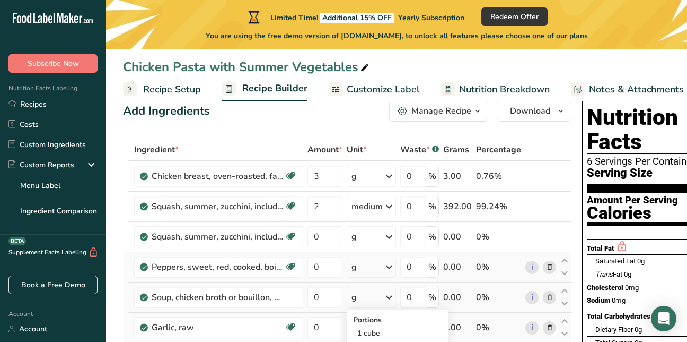
click at [387, 266] on icon at bounding box center [389, 266] width 13 height 19
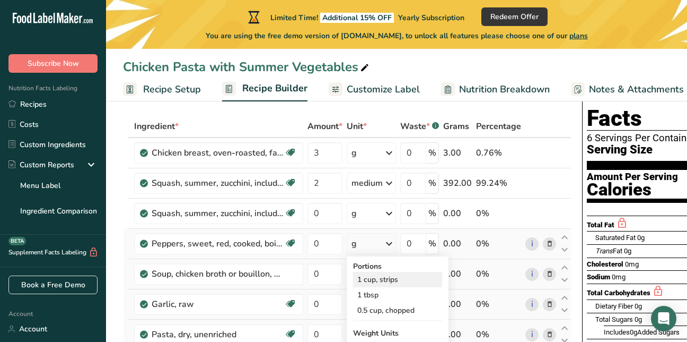
scroll to position [46, 0]
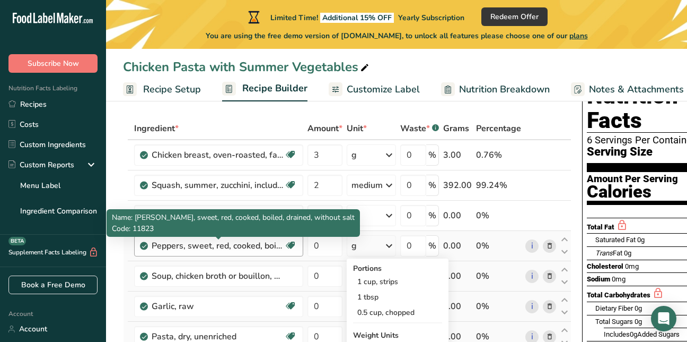
click at [193, 247] on div "Peppers, sweet, red, cooked, boiled, drained, without salt" at bounding box center [218, 245] width 133 height 13
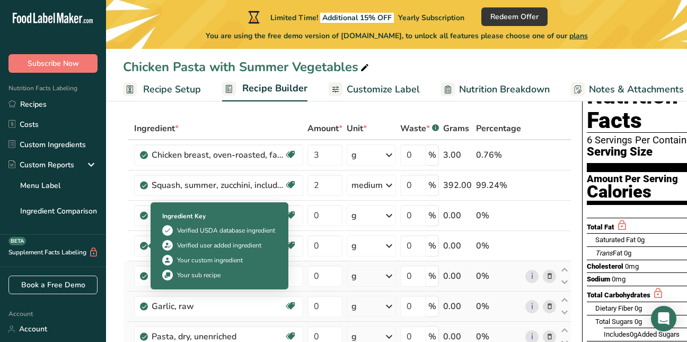
click at [153, 244] on div at bounding box center [153, 245] width 5 height 5
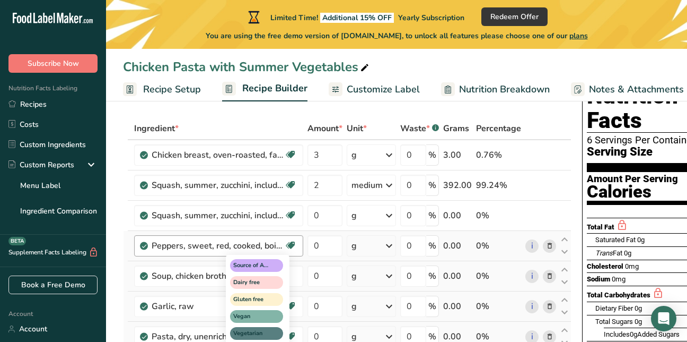
click at [290, 251] on icon at bounding box center [290, 245] width 11 height 16
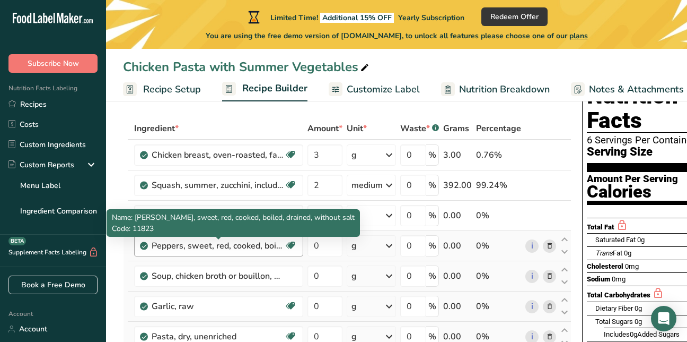
click at [282, 244] on div "Peppers, sweet, red, cooked, boiled, drained, without salt" at bounding box center [218, 245] width 133 height 13
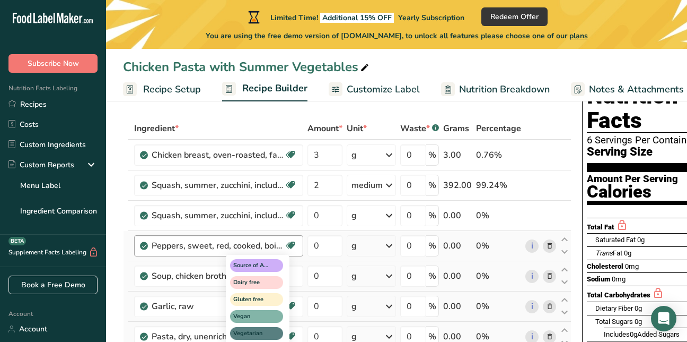
drag, startPoint x: 282, startPoint y: 244, endPoint x: 292, endPoint y: 248, distance: 10.4
click at [292, 248] on icon at bounding box center [290, 245] width 11 height 16
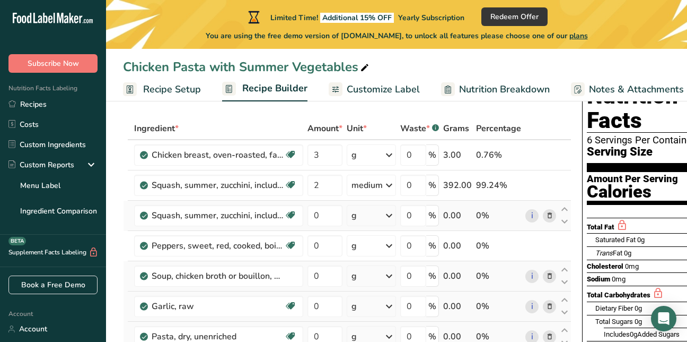
click at [547, 217] on icon at bounding box center [549, 215] width 7 height 11
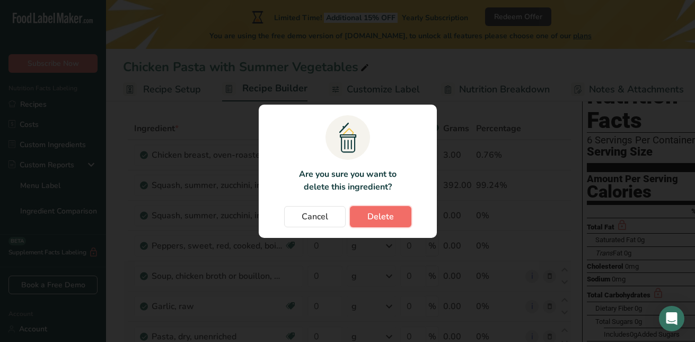
click at [374, 215] on span "Delete" at bounding box center [380, 216] width 27 height 13
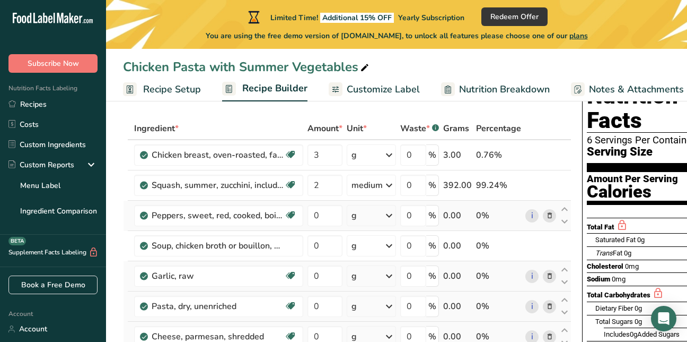
click at [548, 217] on icon at bounding box center [549, 215] width 7 height 11
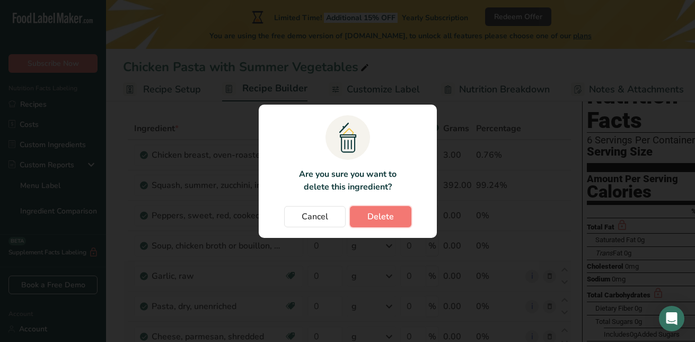
click at [387, 216] on span "Delete" at bounding box center [380, 216] width 27 height 13
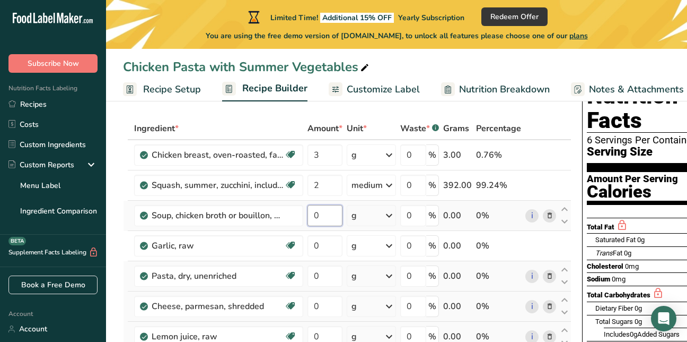
click at [328, 220] on input "0" at bounding box center [325, 215] width 35 height 21
type input "2"
click at [387, 214] on div "Ingredient * Amount * Unit * Waste * .a-a{fill:#347362;}.b-a{fill:#fff;} Grams …" at bounding box center [347, 297] width 449 height 361
click at [394, 215] on icon at bounding box center [389, 215] width 13 height 19
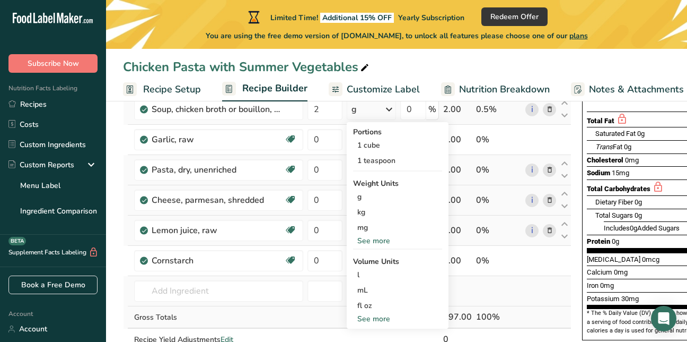
scroll to position [173, 0]
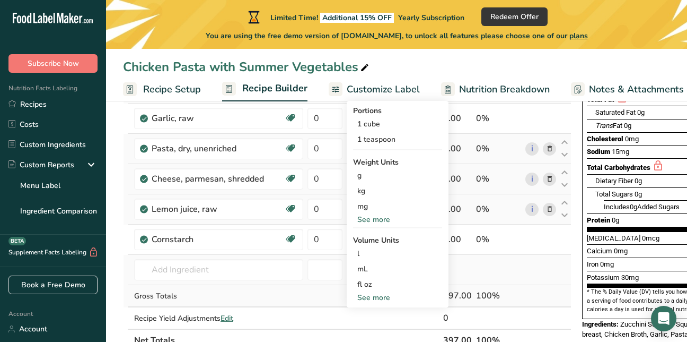
click at [384, 294] on div "See more" at bounding box center [397, 297] width 89 height 11
select select "22"
click at [365, 329] on div "cup" at bounding box center [397, 330] width 81 height 11
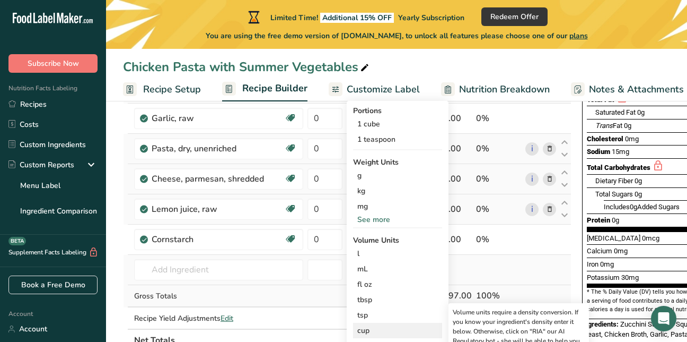
click at [367, 334] on div "cup" at bounding box center [397, 330] width 81 height 11
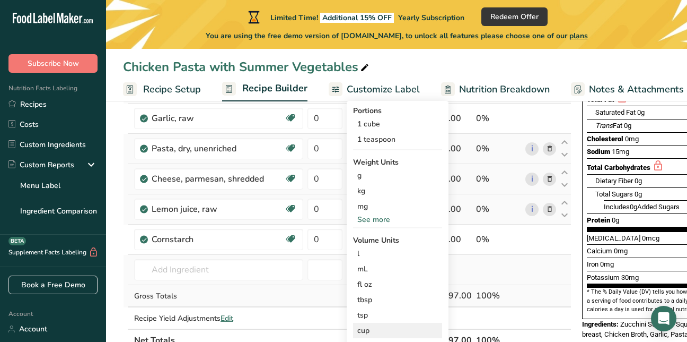
click at [361, 327] on div "cup" at bounding box center [397, 330] width 81 height 11
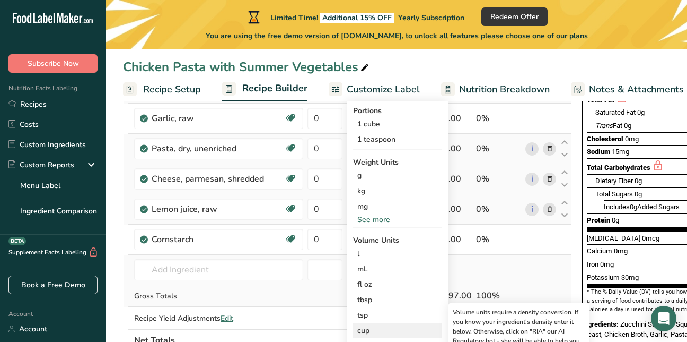
click at [361, 327] on div "cup" at bounding box center [397, 330] width 81 height 11
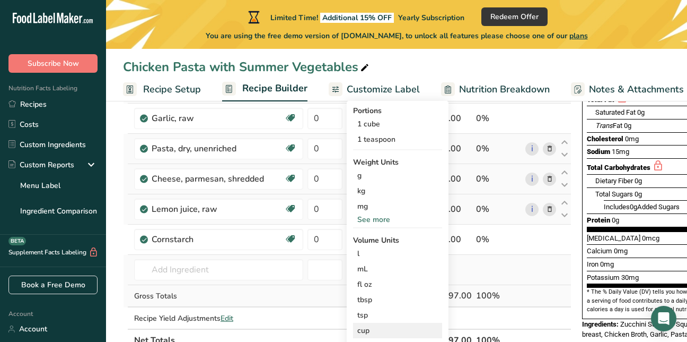
click at [365, 330] on div "cup" at bounding box center [397, 330] width 81 height 11
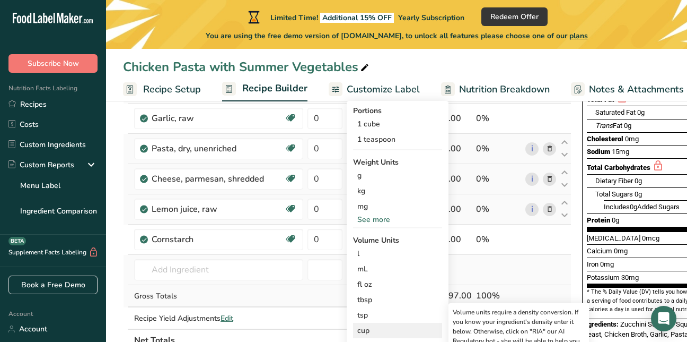
click at [386, 325] on div "cup" at bounding box center [397, 330] width 81 height 11
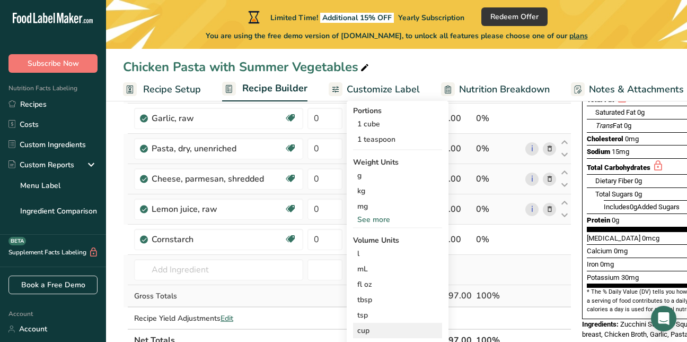
drag, startPoint x: 386, startPoint y: 324, endPoint x: 361, endPoint y: 330, distance: 25.7
click at [361, 330] on div "cup" at bounding box center [397, 330] width 81 height 11
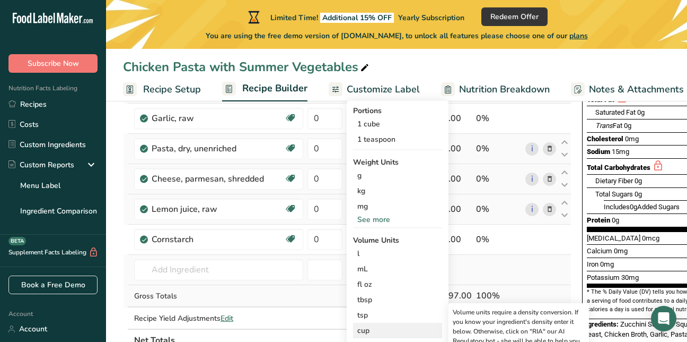
click at [363, 331] on div "cup" at bounding box center [397, 330] width 81 height 11
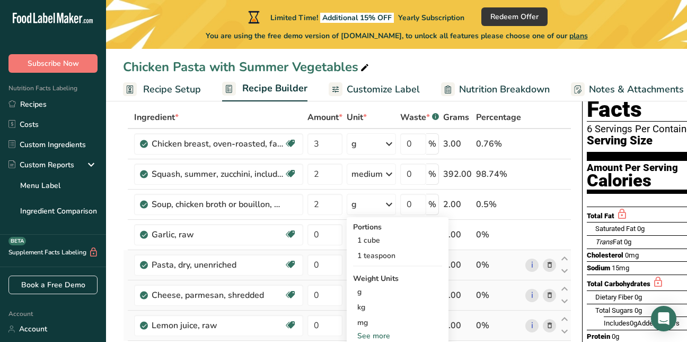
scroll to position [60, 0]
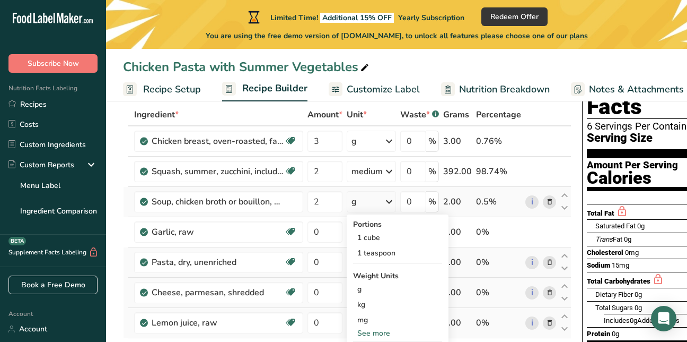
click at [369, 201] on div "g" at bounding box center [371, 201] width 49 height 21
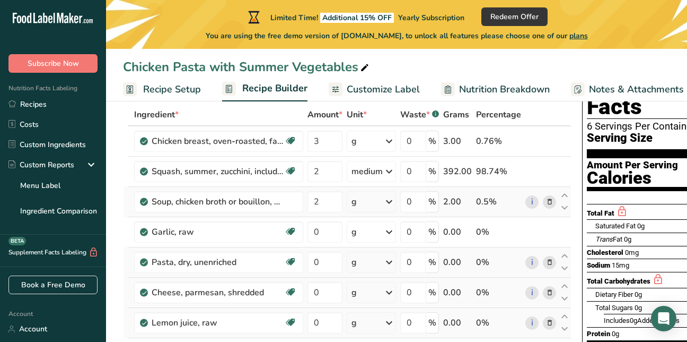
click at [386, 202] on icon at bounding box center [389, 201] width 13 height 19
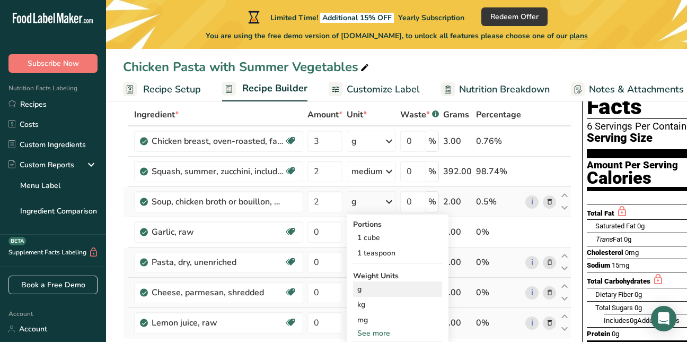
click at [363, 294] on div "g" at bounding box center [397, 288] width 89 height 15
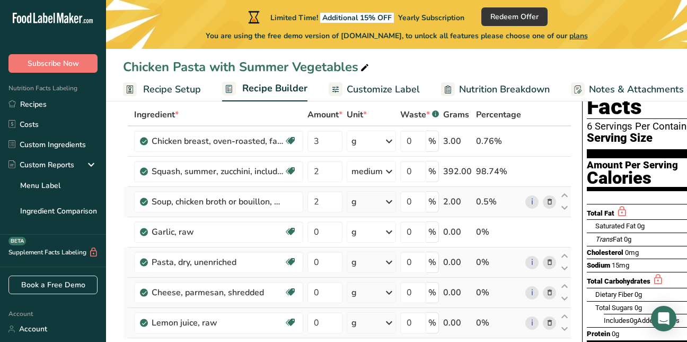
click at [390, 204] on icon at bounding box center [389, 201] width 13 height 19
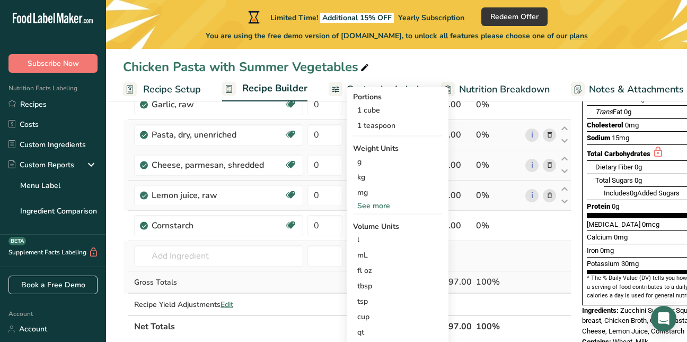
scroll to position [208, 0]
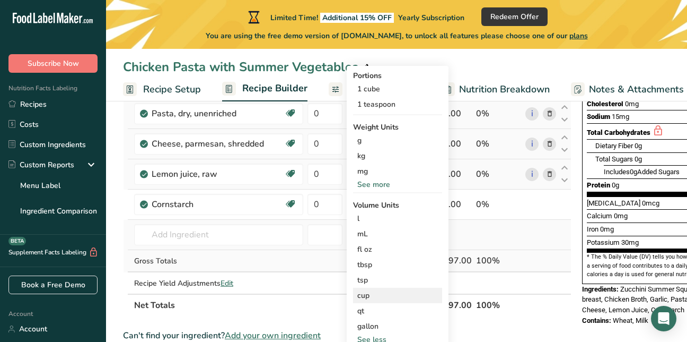
click at [371, 293] on div "cup" at bounding box center [397, 295] width 81 height 11
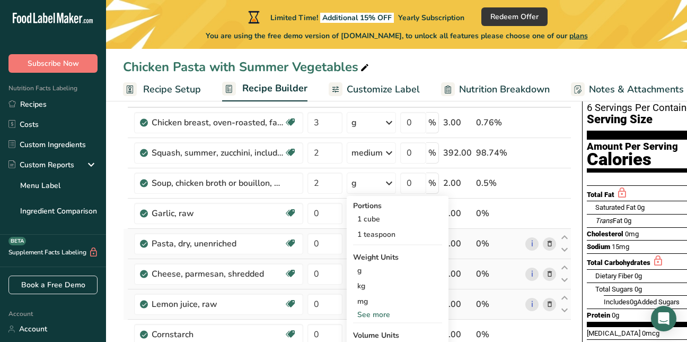
scroll to position [74, 0]
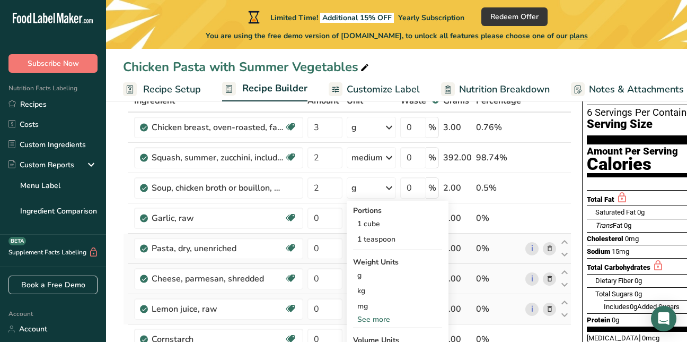
click at [677, 144] on section "Amount Per Serving Calories" at bounding box center [663, 160] width 152 height 33
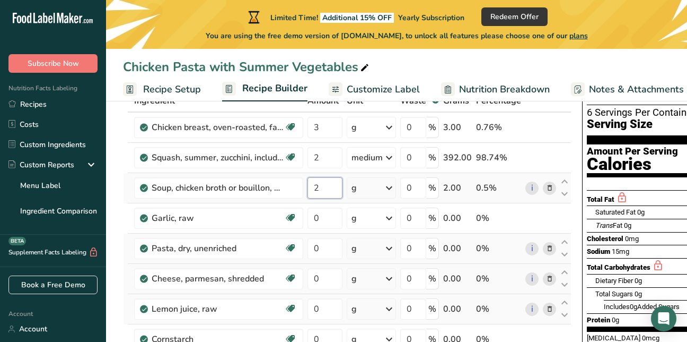
click at [323, 189] on input "2" at bounding box center [325, 187] width 35 height 21
type input "16"
click at [389, 191] on div "Ingredient * Amount * Unit * Waste * .a-a{fill:#347362;}.b-a{fill:#fff;} Grams …" at bounding box center [347, 270] width 449 height 361
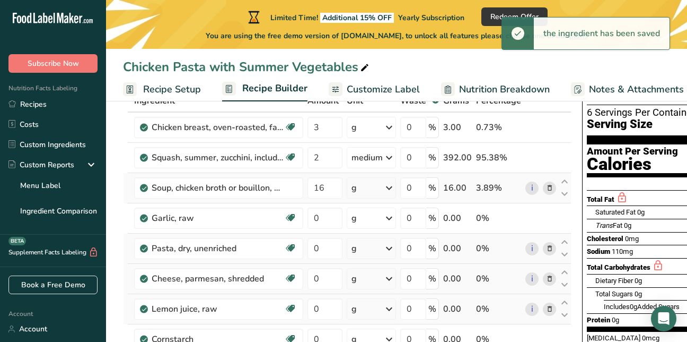
click at [389, 191] on icon at bounding box center [389, 187] width 13 height 19
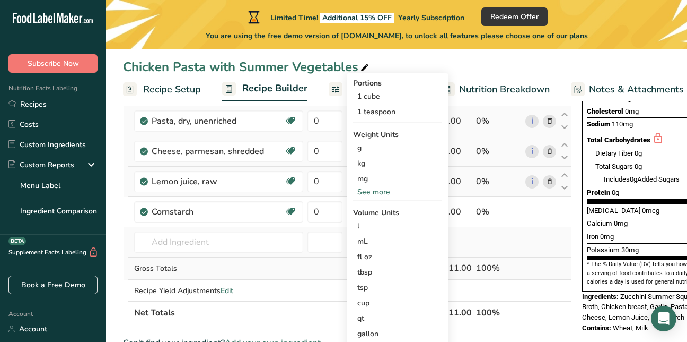
scroll to position [222, 0]
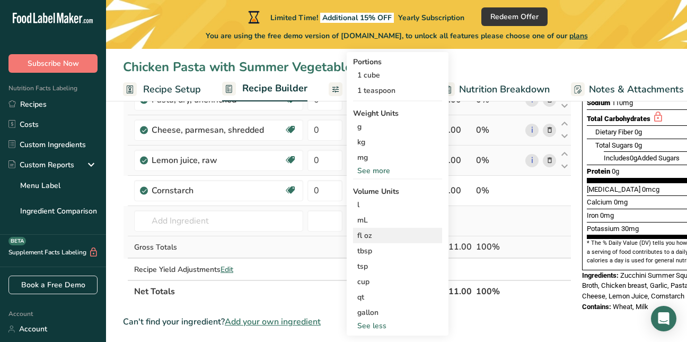
click at [370, 238] on div "fl oz" at bounding box center [397, 235] width 81 height 11
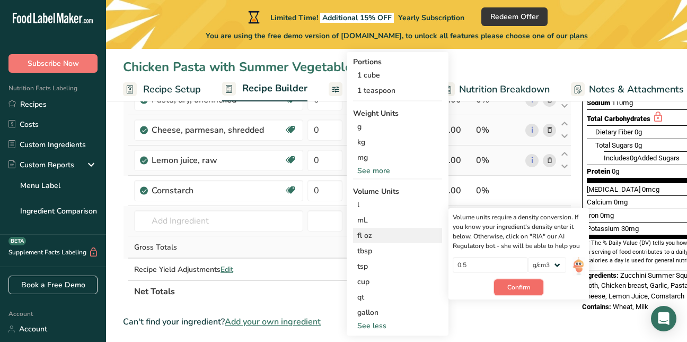
click at [522, 286] on span "Confirm" at bounding box center [518, 287] width 23 height 10
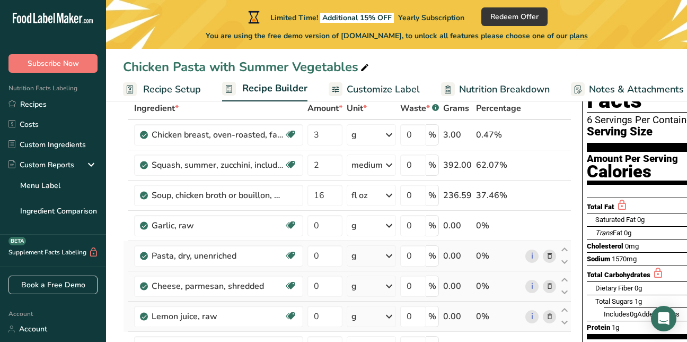
scroll to position [63, 0]
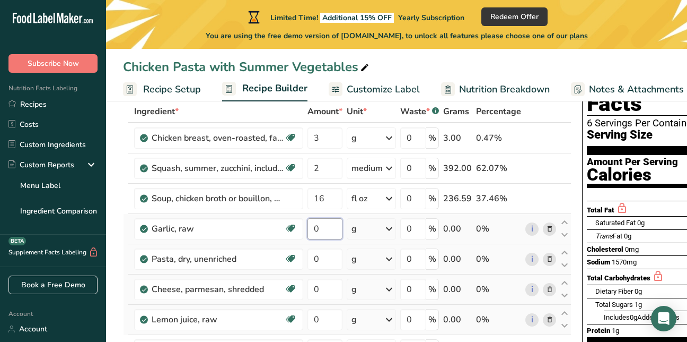
click at [318, 227] on input "0" at bounding box center [325, 228] width 35 height 21
type input "2"
click at [383, 233] on div "Ingredient * Amount * Unit * Waste * .a-a{fill:#347362;}.b-a{fill:#fff;} Grams …" at bounding box center [347, 280] width 449 height 361
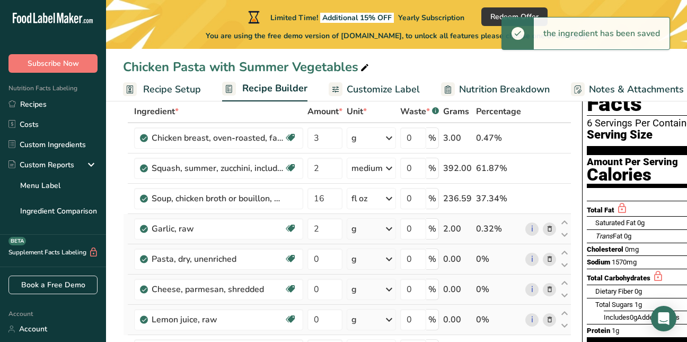
click at [385, 231] on icon at bounding box center [389, 228] width 13 height 19
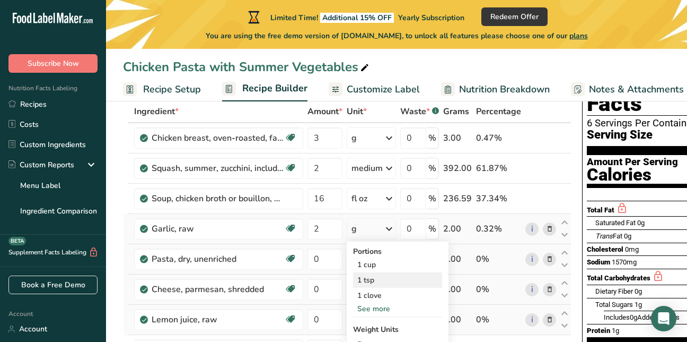
click at [367, 279] on div "1 tsp" at bounding box center [397, 279] width 89 height 15
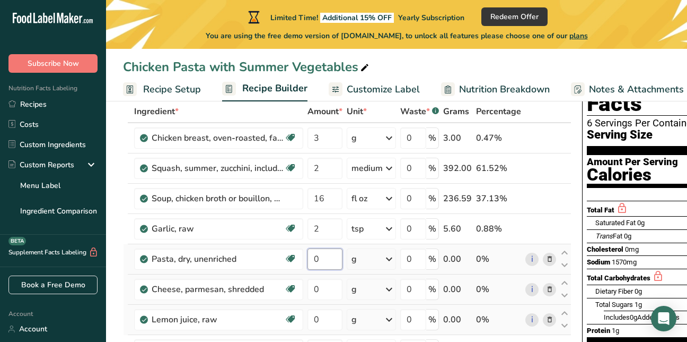
click at [334, 257] on input "0" at bounding box center [325, 258] width 35 height 21
type input "3"
click at [389, 262] on div "Ingredient * Amount * Unit * Waste * .a-a{fill:#347362;}.b-a{fill:#fff;} Grams …" at bounding box center [347, 280] width 449 height 361
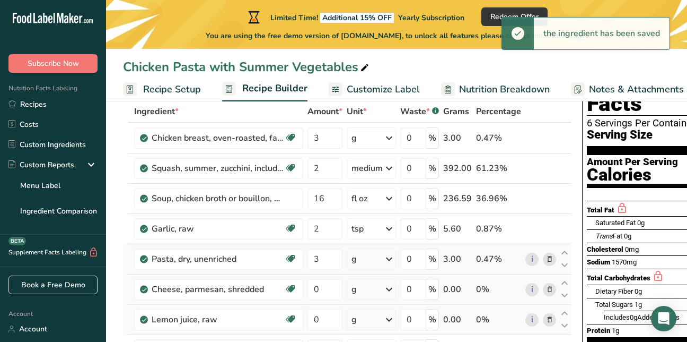
click at [389, 262] on icon at bounding box center [389, 258] width 13 height 19
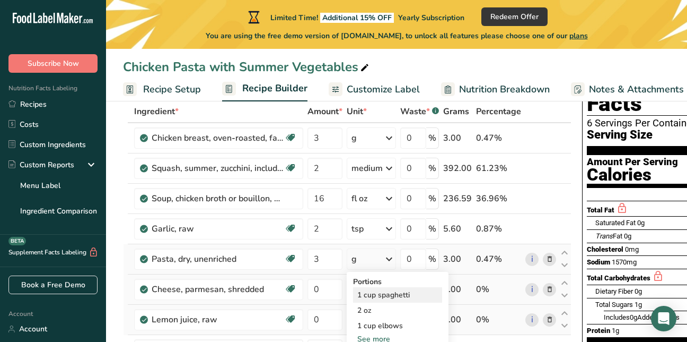
click at [380, 293] on div "1 cup spaghetti" at bounding box center [397, 294] width 89 height 15
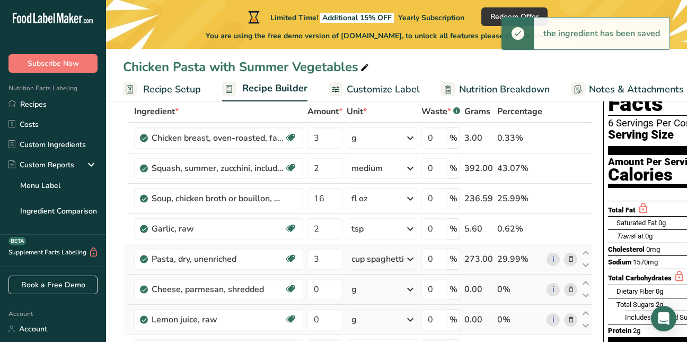
click at [408, 255] on icon at bounding box center [410, 258] width 13 height 19
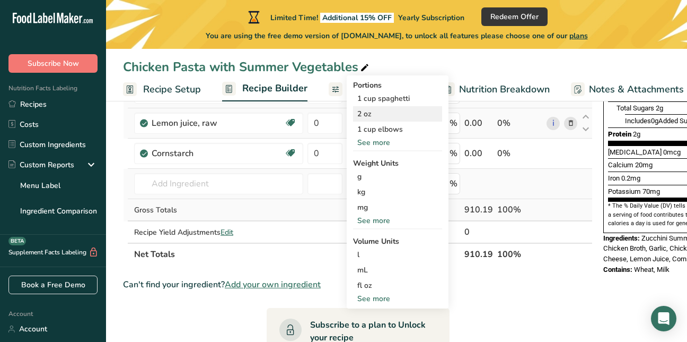
scroll to position [275, 0]
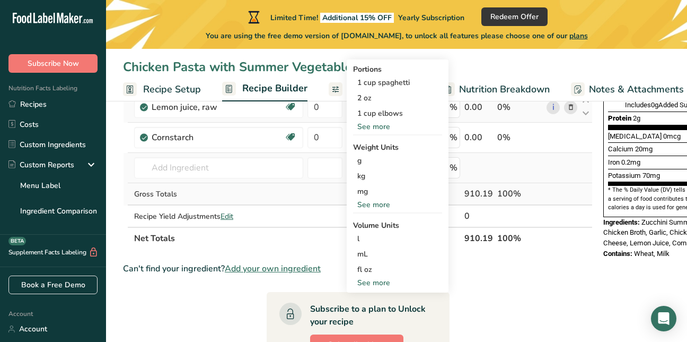
click at [366, 282] on div "See more" at bounding box center [397, 282] width 89 height 11
select select "22"
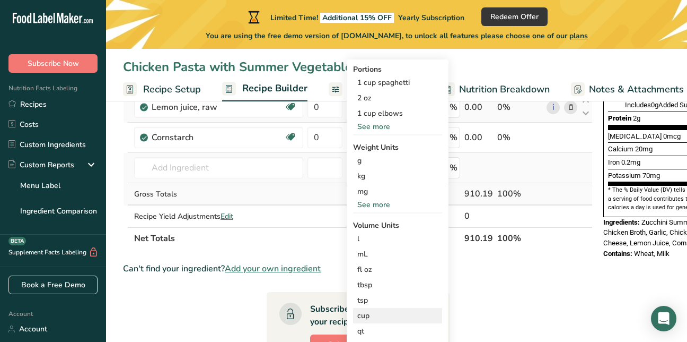
click at [370, 318] on div "cup" at bounding box center [397, 315] width 81 height 11
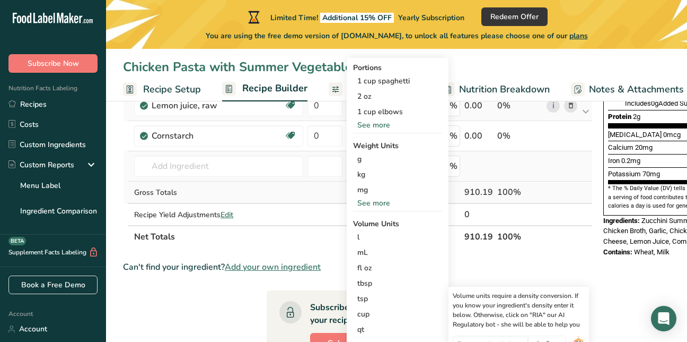
scroll to position [367, 0]
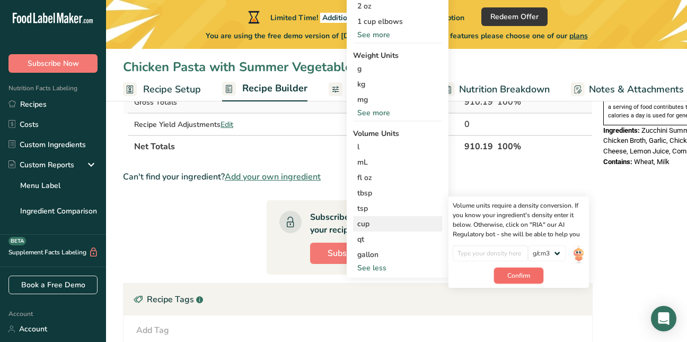
click at [517, 270] on span "Confirm" at bounding box center [518, 275] width 23 height 10
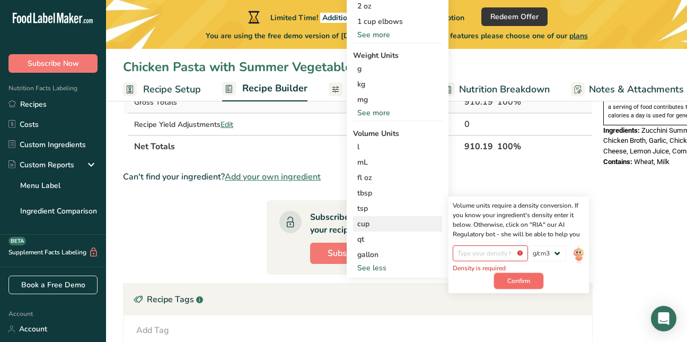
click at [521, 277] on span "Confirm" at bounding box center [518, 281] width 23 height 10
click at [575, 182] on div "Can't find your ingredient? Add your own ingredient" at bounding box center [358, 176] width 470 height 13
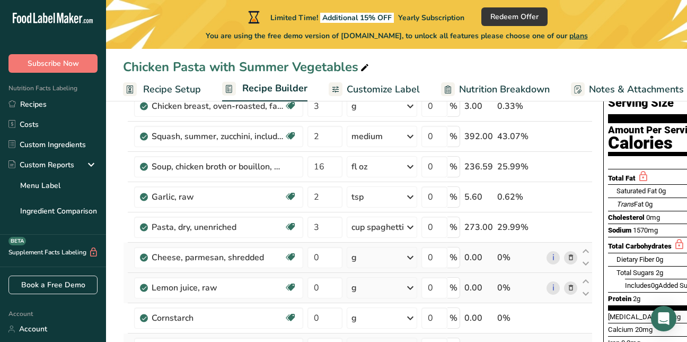
scroll to position [90, 0]
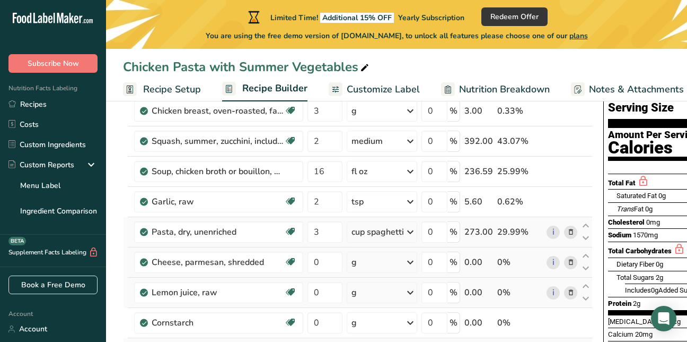
click at [409, 232] on icon at bounding box center [410, 231] width 13 height 19
click at [377, 312] on div "See more" at bounding box center [397, 311] width 89 height 11
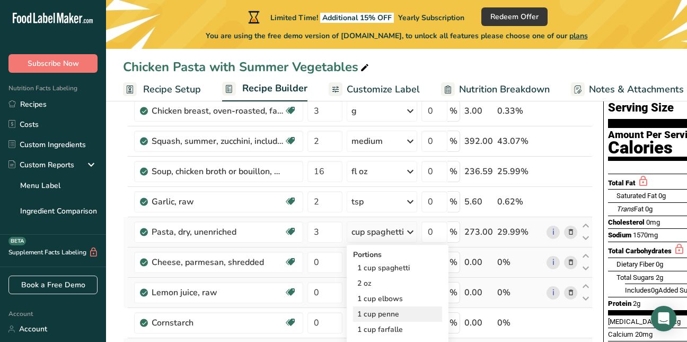
click at [394, 314] on div "1 cup penne" at bounding box center [397, 313] width 89 height 15
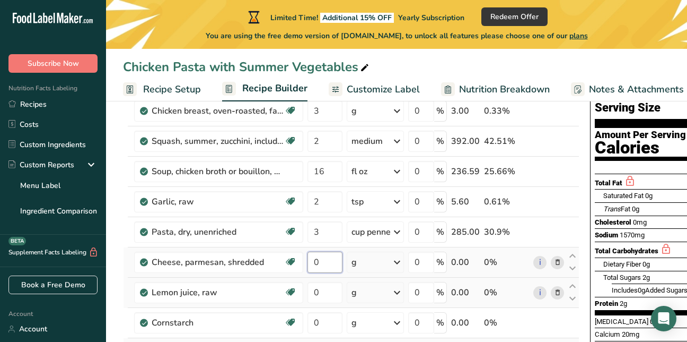
click at [328, 261] on input "0" at bounding box center [325, 261] width 35 height 21
type input "1"
click at [396, 262] on div "Ingredient * Amount * Unit * Waste * .a-a{fill:#347362;}.b-a{fill:#fff;} Grams …" at bounding box center [351, 253] width 457 height 361
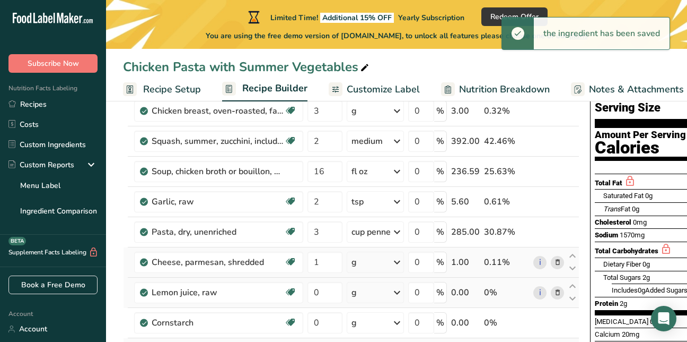
click at [396, 264] on icon at bounding box center [397, 261] width 13 height 19
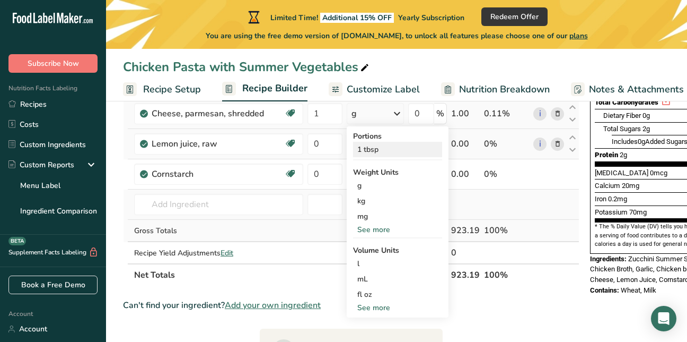
scroll to position [260, 0]
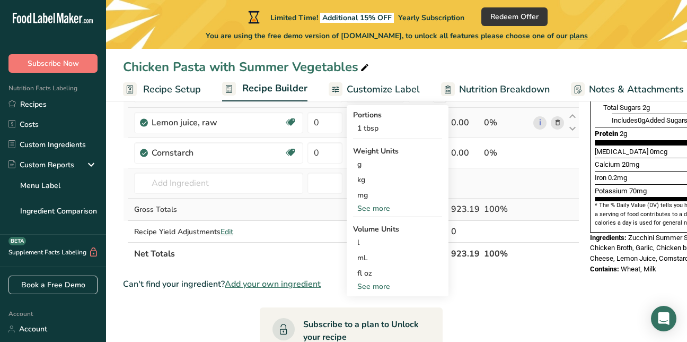
click at [379, 286] on div "See more" at bounding box center [397, 286] width 89 height 11
select select "22"
click at [360, 321] on div "cup" at bounding box center [397, 318] width 81 height 11
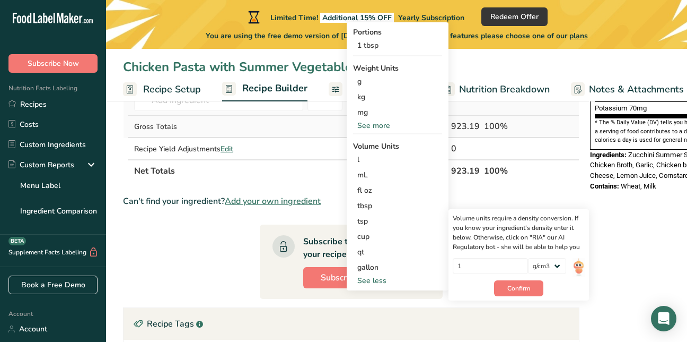
scroll to position [364, 0]
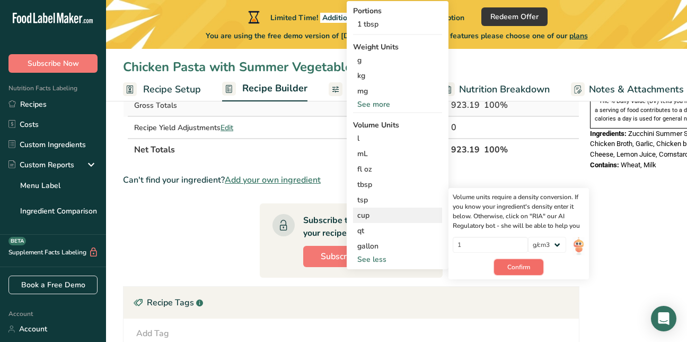
click at [526, 271] on span "Confirm" at bounding box center [518, 267] width 23 height 10
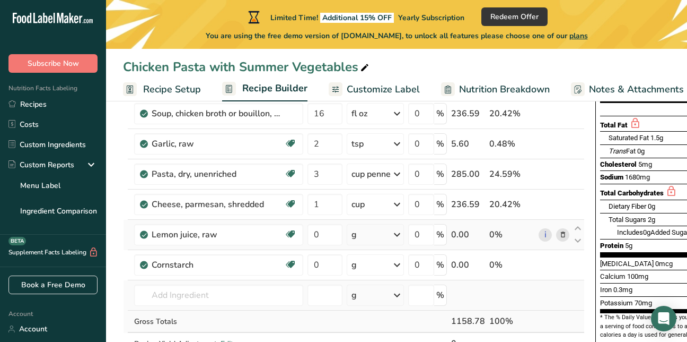
scroll to position [145, 0]
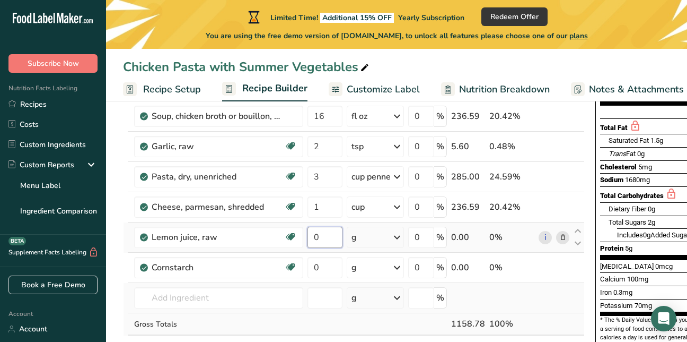
click at [323, 236] on input "0" at bounding box center [325, 236] width 35 height 21
type input "1"
click at [401, 240] on div "Ingredient * Amount * Unit * Waste * .a-a{fill:#347362;}.b-a{fill:#fff;} Grams …" at bounding box center [354, 198] width 462 height 361
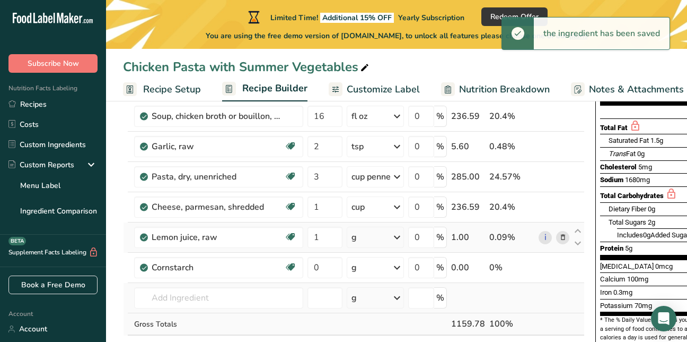
click at [400, 239] on icon at bounding box center [397, 236] width 13 height 19
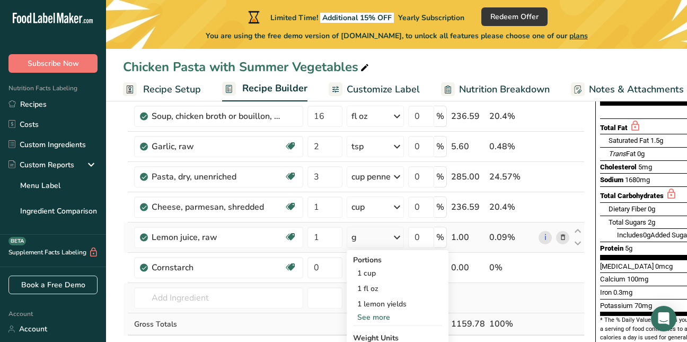
click at [380, 320] on div "See more" at bounding box center [397, 316] width 89 height 11
click at [382, 301] on div "1 lemon yields" at bounding box center [397, 303] width 89 height 15
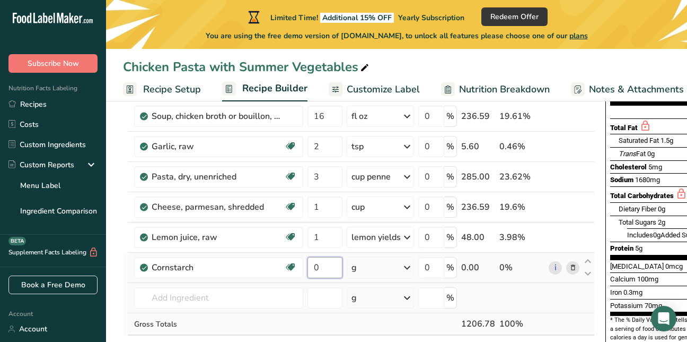
click at [317, 264] on input "0" at bounding box center [325, 267] width 35 height 21
type input "1"
click at [398, 269] on div "Ingredient * Amount * Unit * Waste * .a-a{fill:#347362;}.b-a{fill:#fff;} Grams …" at bounding box center [359, 198] width 472 height 361
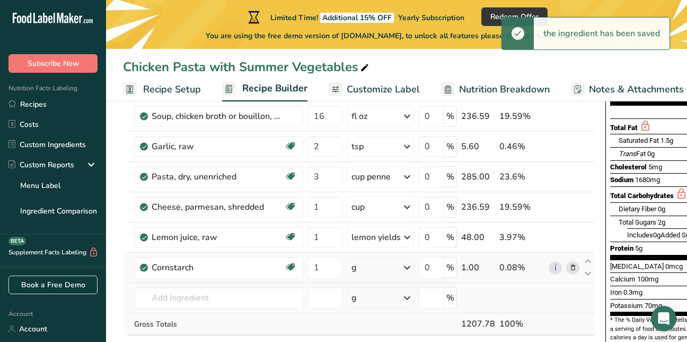
click at [404, 268] on icon at bounding box center [407, 267] width 13 height 19
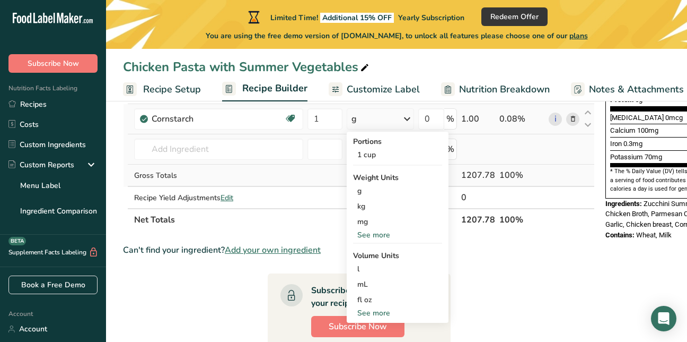
scroll to position [273, 0]
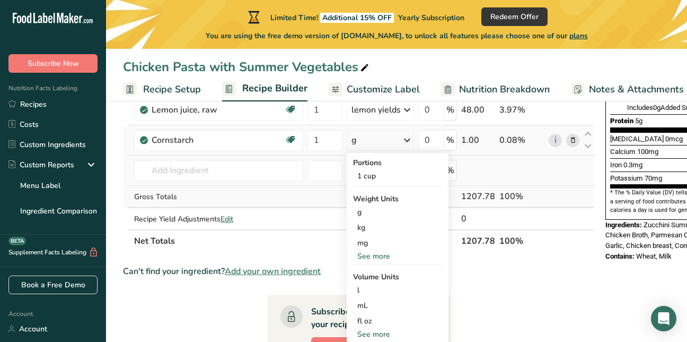
click at [380, 257] on div "See more" at bounding box center [397, 255] width 89 height 11
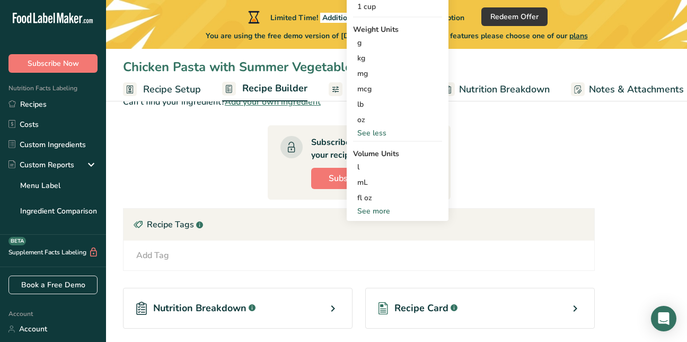
scroll to position [485, 0]
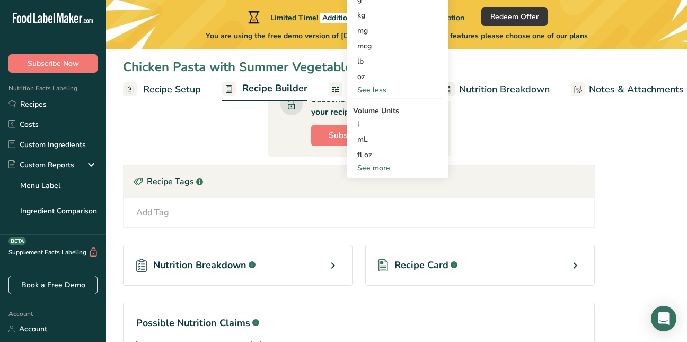
click at [367, 169] on div "See more" at bounding box center [397, 167] width 89 height 11
select select "22"
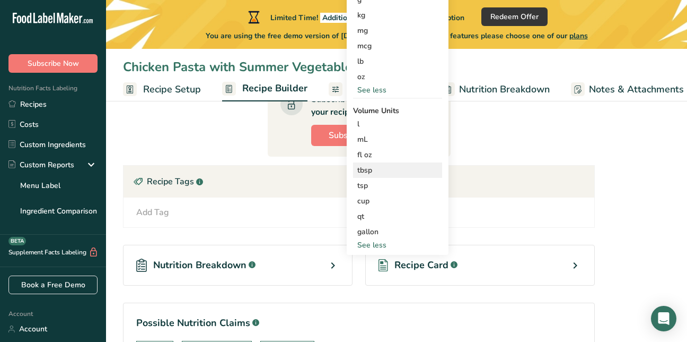
click at [371, 173] on div "tbsp" at bounding box center [397, 169] width 81 height 11
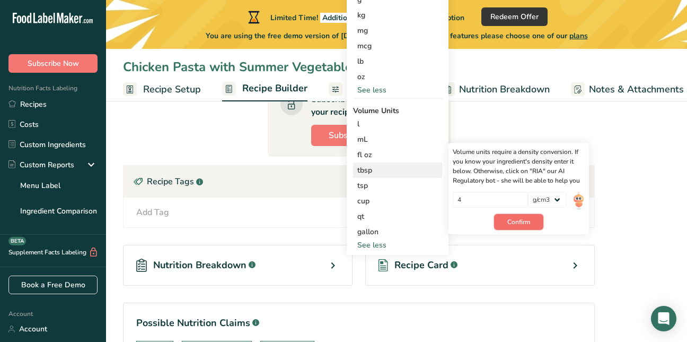
click at [518, 225] on span "Confirm" at bounding box center [518, 222] width 23 height 10
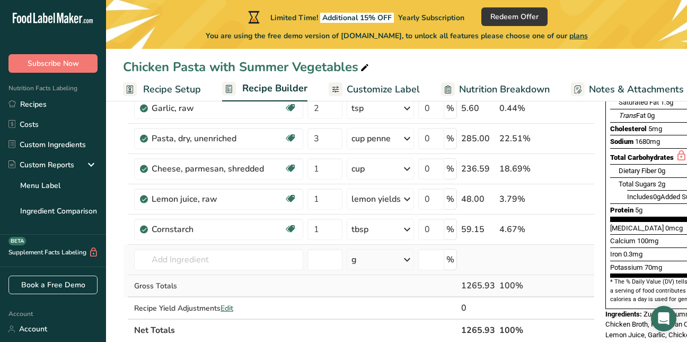
scroll to position [188, 0]
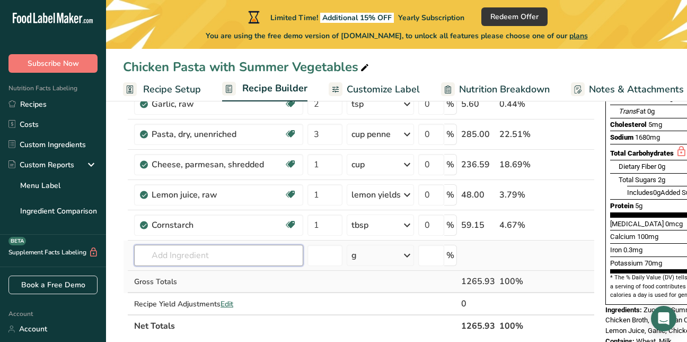
click at [143, 257] on input "text" at bounding box center [218, 254] width 169 height 21
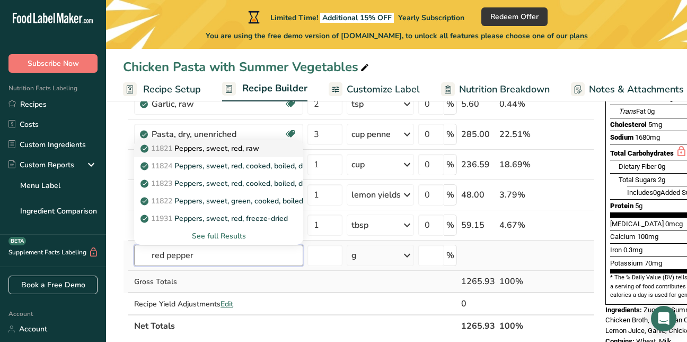
type input "red pepper"
click at [222, 144] on p "11821 Peppers, sweet, red, raw" at bounding box center [201, 148] width 117 height 11
type input "Peppers, sweet, red, raw"
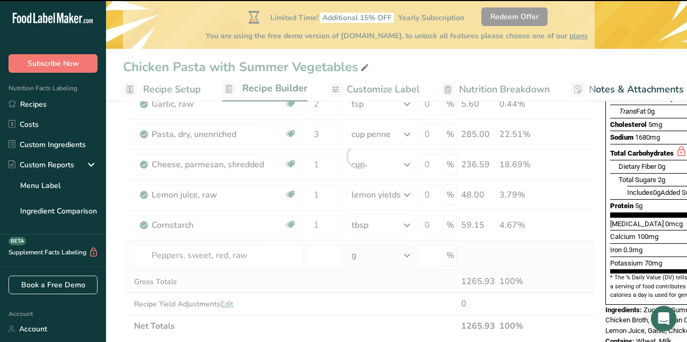
type input "0"
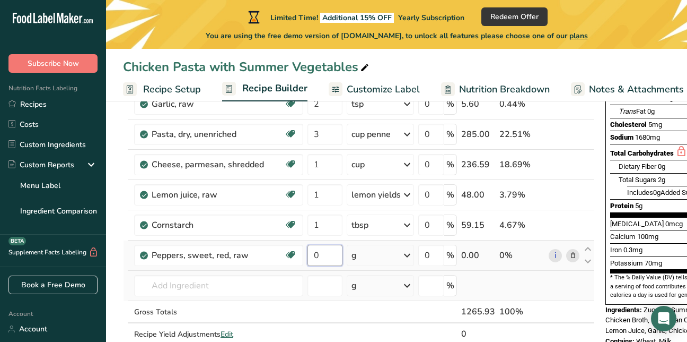
click at [321, 257] on input "0" at bounding box center [325, 254] width 35 height 21
type input "1"
click at [407, 252] on div "Ingredient * Amount * Unit * Waste * .a-a{fill:#347362;}.b-a{fill:#fff;} Grams …" at bounding box center [359, 171] width 472 height 391
click at [407, 252] on icon at bounding box center [407, 255] width 13 height 19
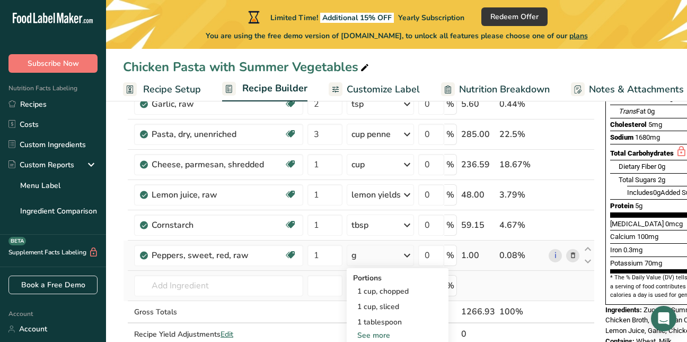
click at [388, 337] on div "See more" at bounding box center [397, 334] width 89 height 11
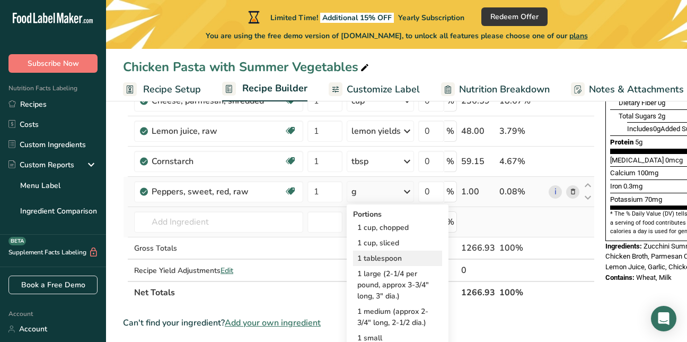
scroll to position [273, 0]
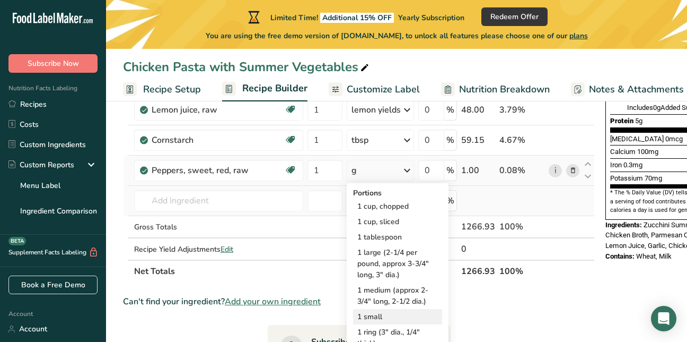
click at [367, 293] on div "1 medium (approx 2-3/4" long, 2-1/2 dia.)" at bounding box center [397, 295] width 89 height 27
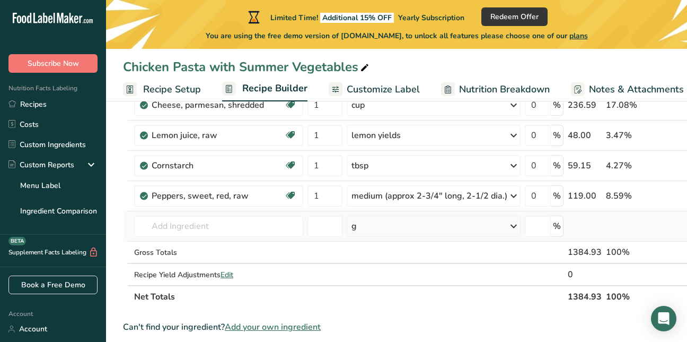
scroll to position [301, 0]
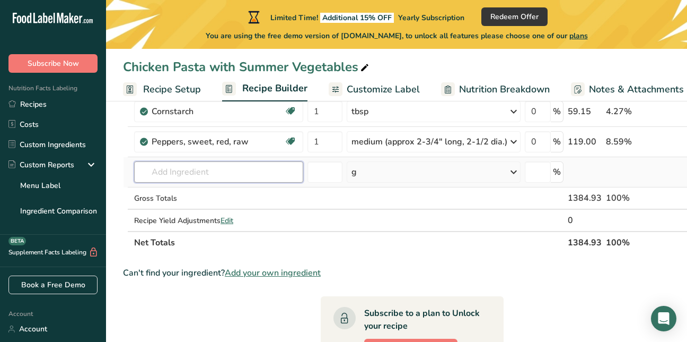
click at [178, 177] on input "text" at bounding box center [218, 171] width 169 height 21
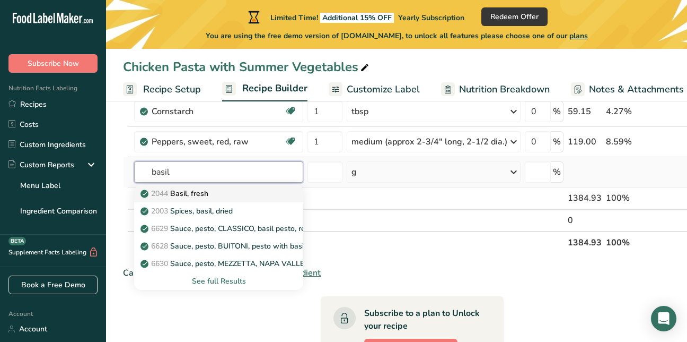
type input "basil"
click at [194, 198] on p "2044 Basil, fresh" at bounding box center [176, 193] width 66 height 11
type input "Basil, fresh"
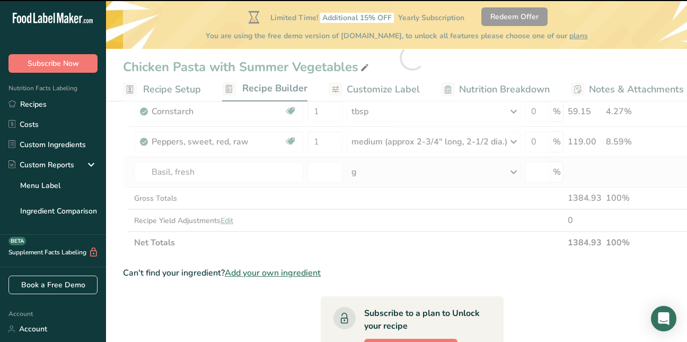
type input "0"
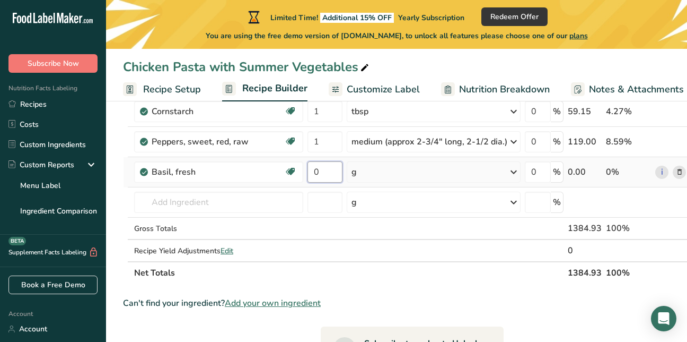
click at [331, 174] on input "0" at bounding box center [325, 171] width 35 height 21
type input "8"
click at [514, 165] on div "Ingredient * Amount * Unit * Waste * .a-a{fill:#347362;}.b-a{fill:#fff;} Grams …" at bounding box center [412, 73] width 579 height 422
click at [513, 172] on icon at bounding box center [513, 171] width 13 height 19
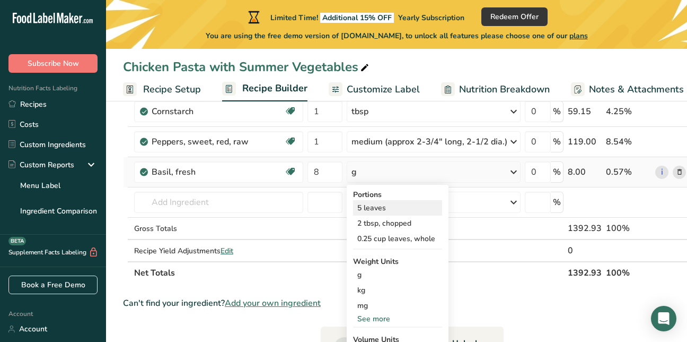
click at [371, 207] on div "5 leaves" at bounding box center [397, 207] width 89 height 15
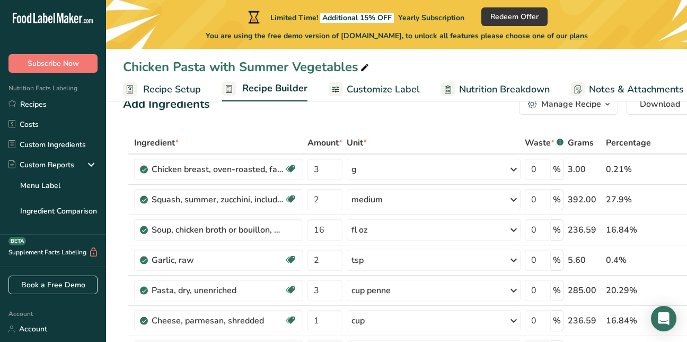
scroll to position [0, 0]
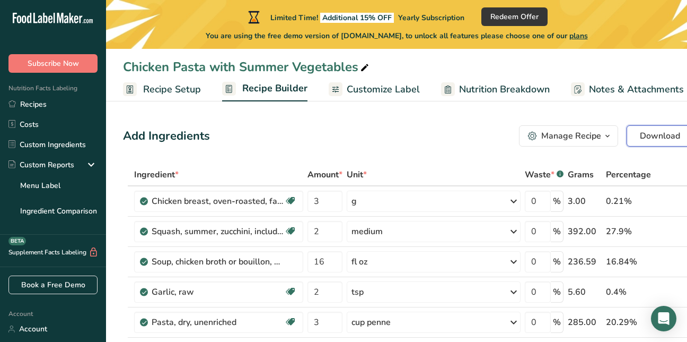
click at [658, 141] on span "Download" at bounding box center [660, 135] width 40 height 13
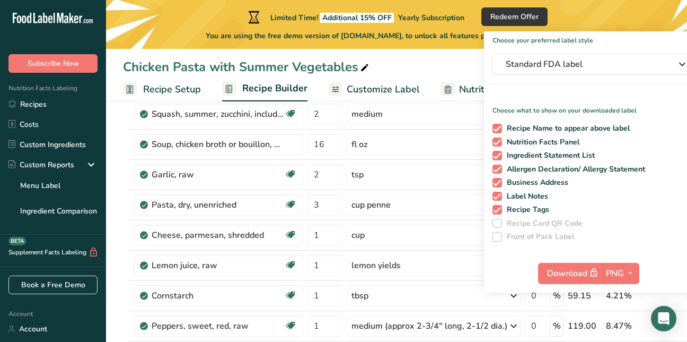
scroll to position [119, 0]
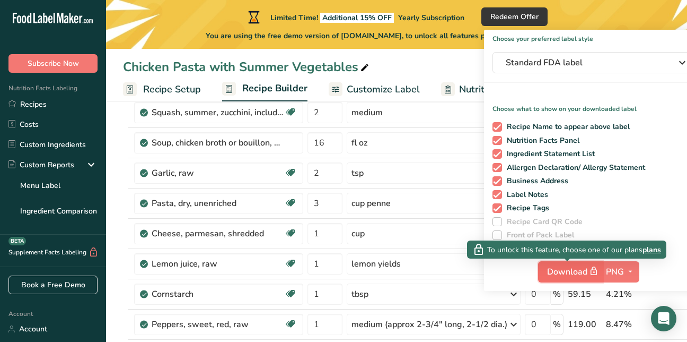
click at [555, 273] on span "Download" at bounding box center [573, 271] width 53 height 13
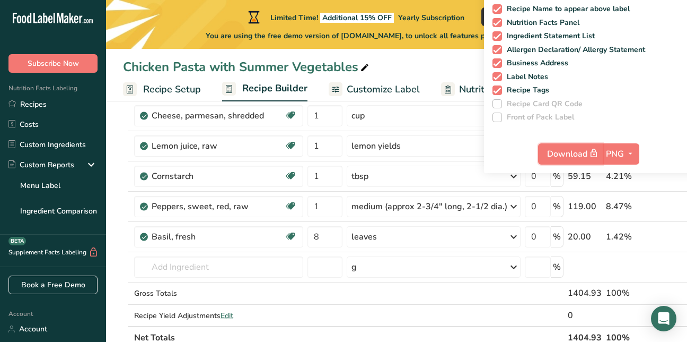
scroll to position [232, 0]
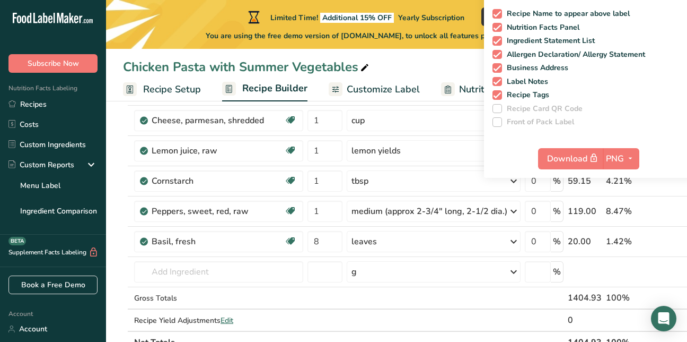
click at [370, 93] on span "Customize Label" at bounding box center [383, 89] width 73 height 14
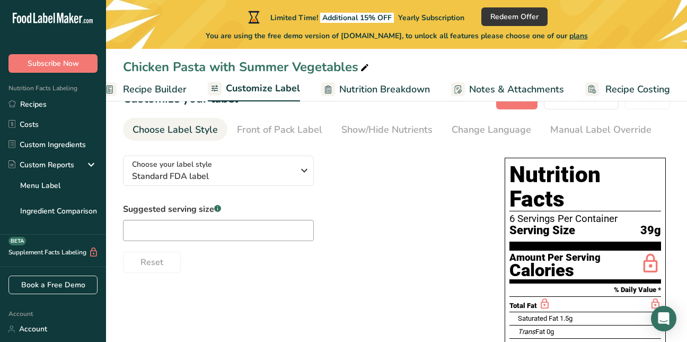
scroll to position [35, 0]
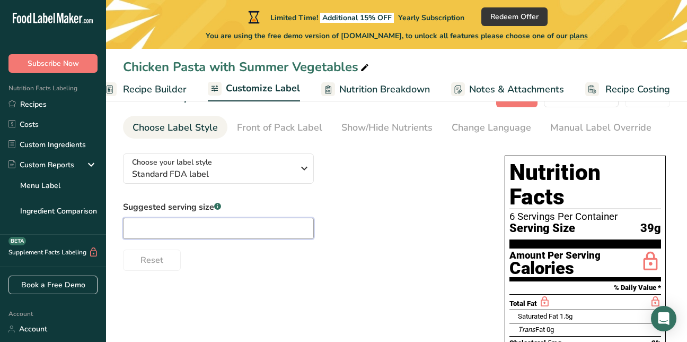
click at [137, 237] on input "text" at bounding box center [218, 227] width 191 height 21
type input "6"
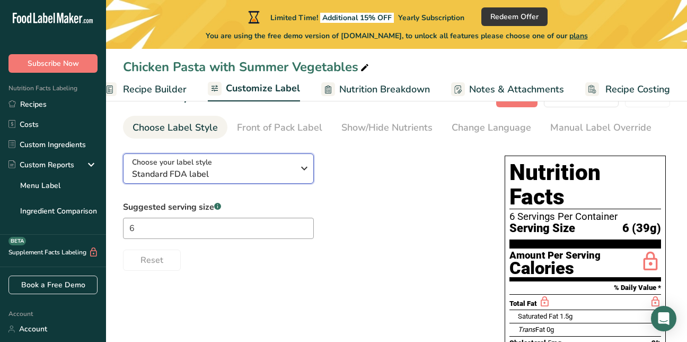
click at [287, 171] on span "Standard FDA label" at bounding box center [213, 174] width 162 height 13
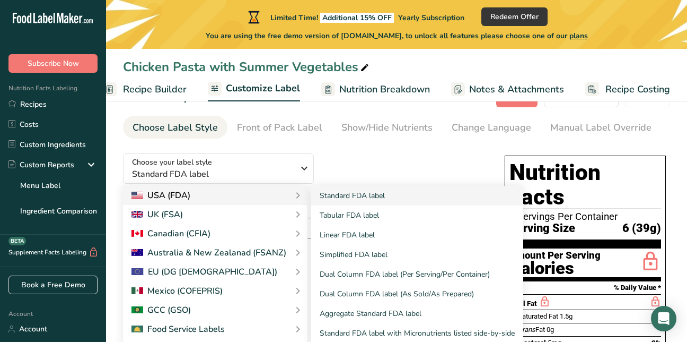
click at [172, 199] on div "USA (FDA)" at bounding box center [161, 195] width 59 height 13
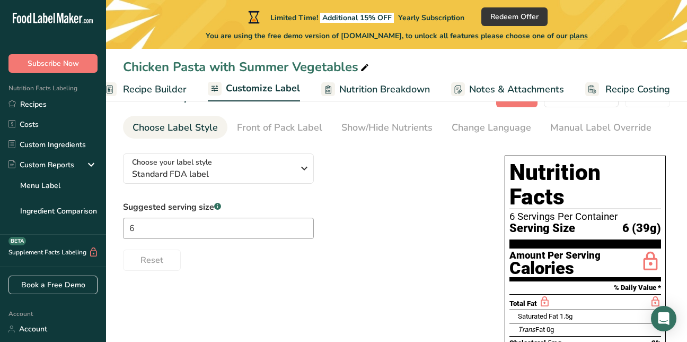
click at [386, 194] on div "Choose your label style Standard FDA label USA (FDA) Standard FDA label Tabular…" at bounding box center [303, 208] width 361 height 126
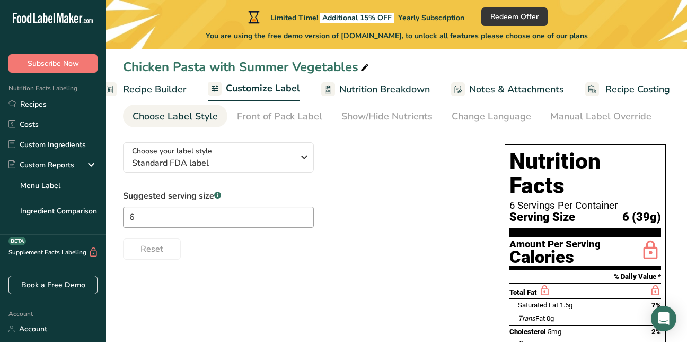
scroll to position [0, 0]
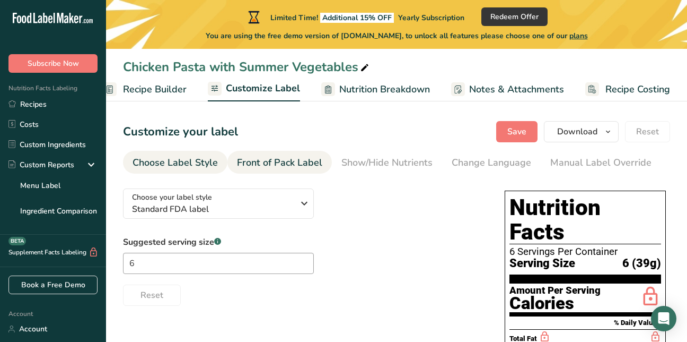
click at [296, 164] on div "Front of Pack Label" at bounding box center [279, 162] width 85 height 14
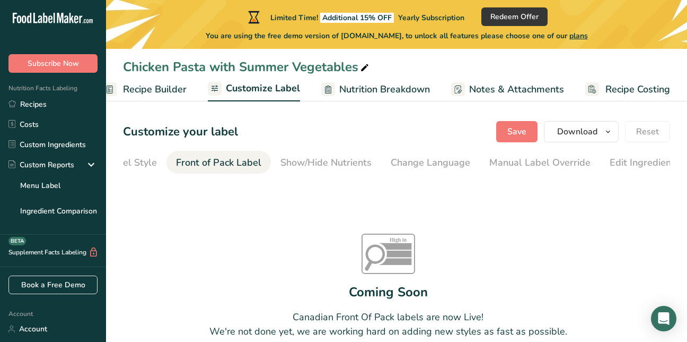
scroll to position [0, 103]
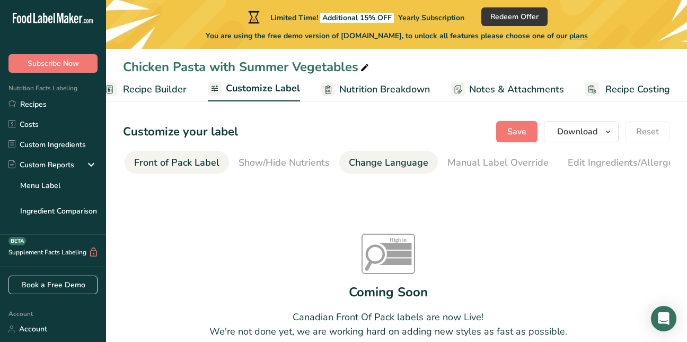
click at [390, 165] on div "Change Language" at bounding box center [389, 162] width 80 height 14
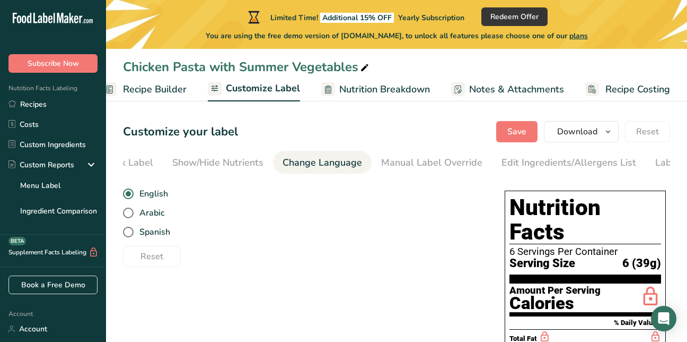
scroll to position [0, 223]
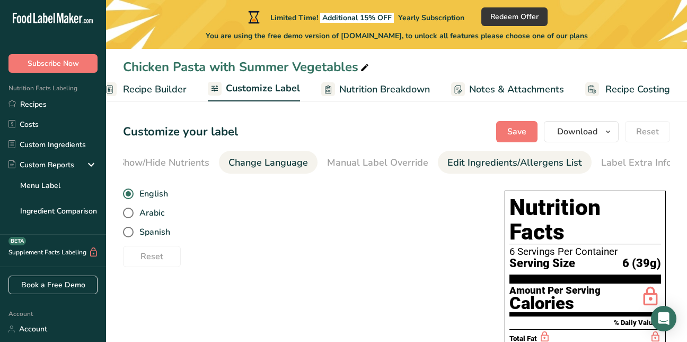
click at [460, 164] on div "Edit Ingredients/Allergens List" at bounding box center [515, 162] width 135 height 14
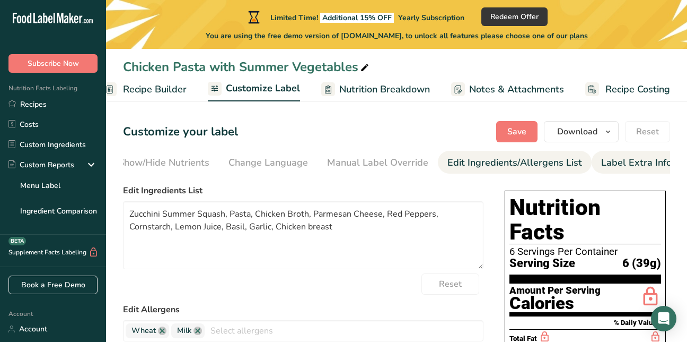
click at [606, 166] on div "Label Extra Info" at bounding box center [636, 162] width 71 height 14
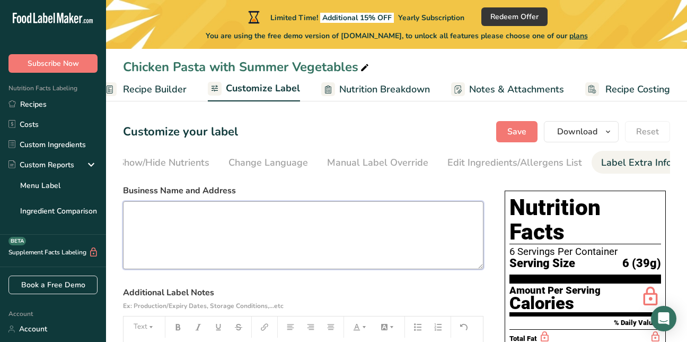
click at [193, 222] on textarea at bounding box center [303, 235] width 361 height 68
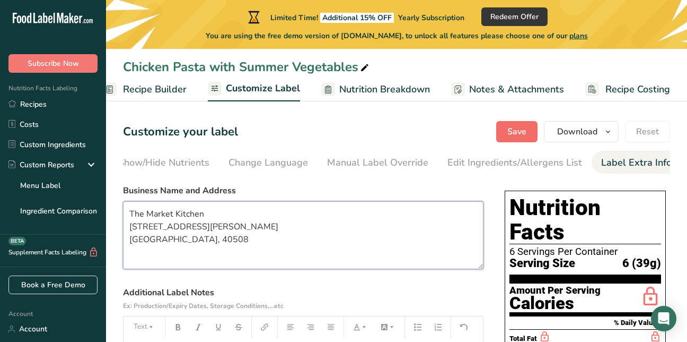
type textarea "The Market Kitchen 101 W. Loudon Ave. Lexington Ky, 40508"
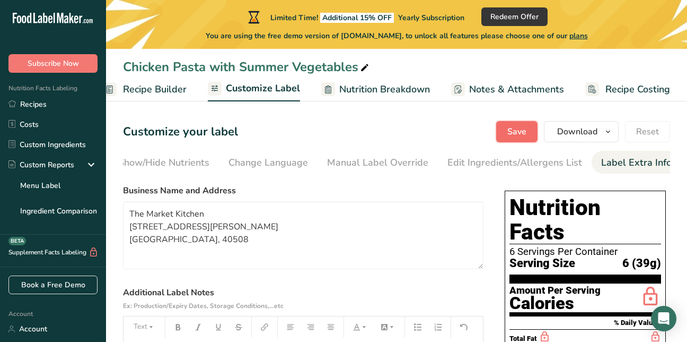
click at [519, 137] on span "Save" at bounding box center [516, 131] width 19 height 13
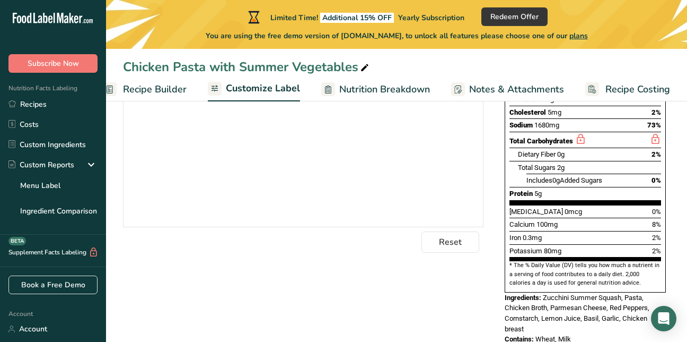
scroll to position [322, 0]
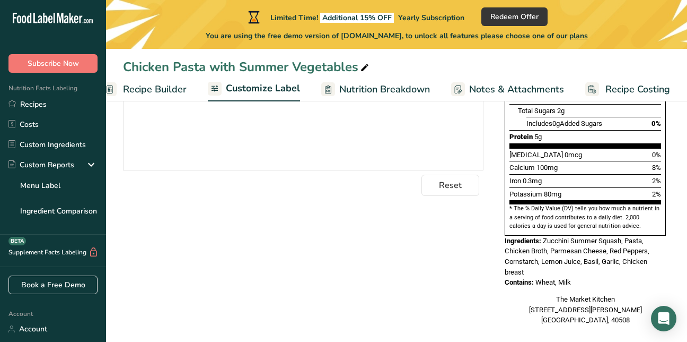
click at [155, 91] on span "Recipe Builder" at bounding box center [155, 89] width 64 height 14
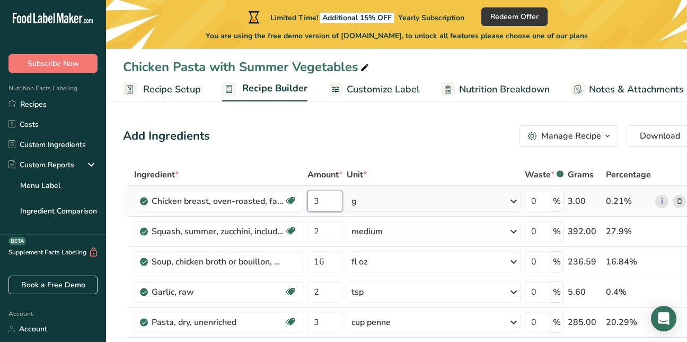
click at [323, 198] on input "3" at bounding box center [325, 200] width 35 height 21
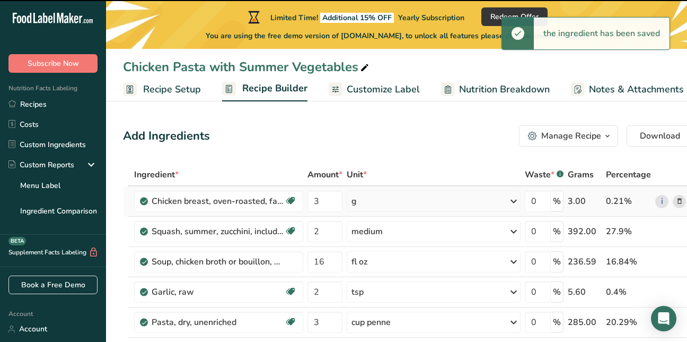
click at [507, 202] on icon at bounding box center [513, 200] width 13 height 19
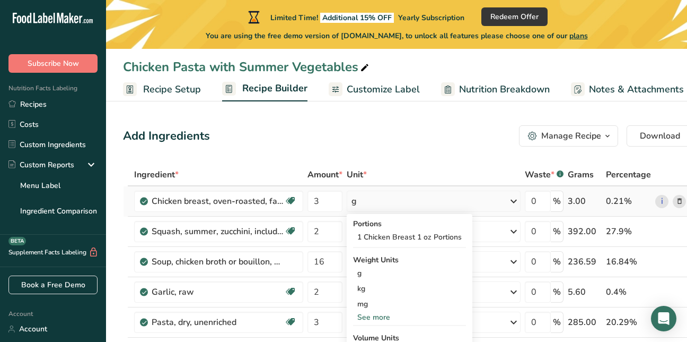
click at [376, 314] on div "See more" at bounding box center [409, 316] width 113 height 11
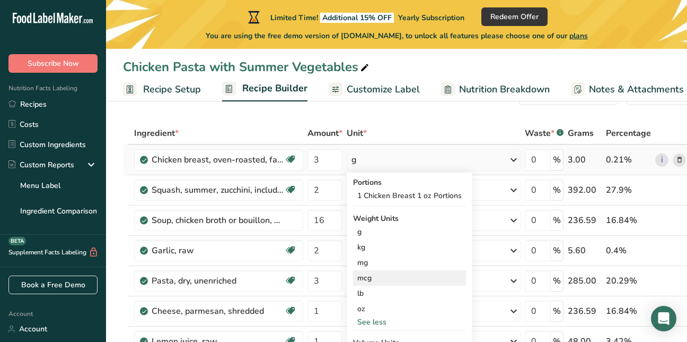
scroll to position [42, 0]
click at [327, 156] on input "3" at bounding box center [325, 158] width 35 height 21
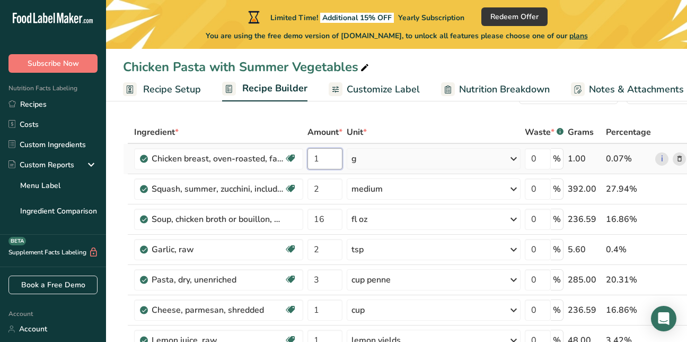
type input "1"
click at [514, 155] on div "Ingredient * Amount * Unit * Waste * .a-a{fill:#347362;}.b-a{fill:#fff;} Grams …" at bounding box center [412, 332] width 579 height 422
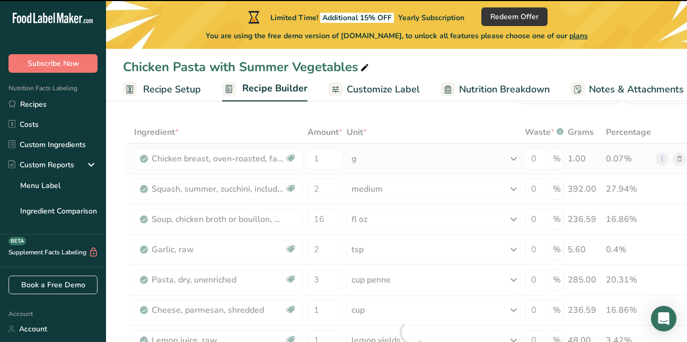
click at [514, 155] on div at bounding box center [412, 332] width 579 height 422
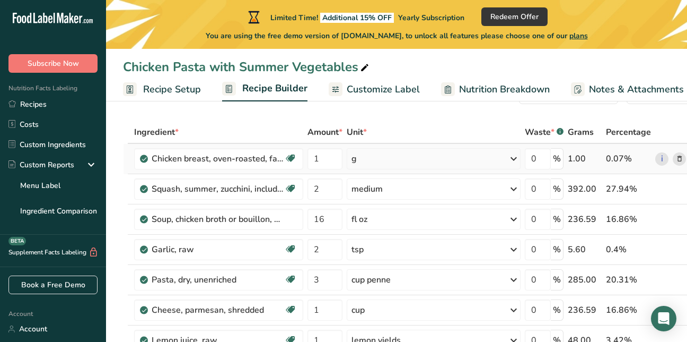
click at [514, 155] on icon at bounding box center [513, 158] width 13 height 19
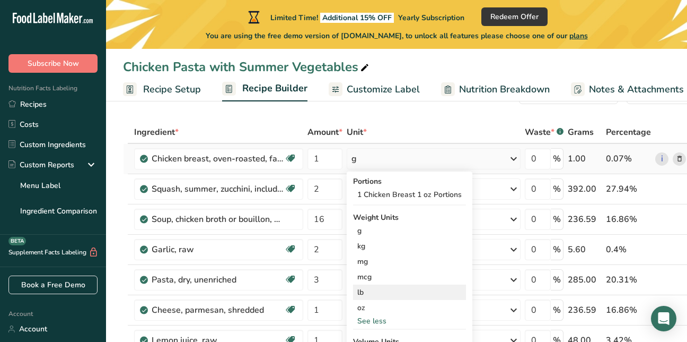
click at [370, 292] on div "lb" at bounding box center [409, 291] width 113 height 15
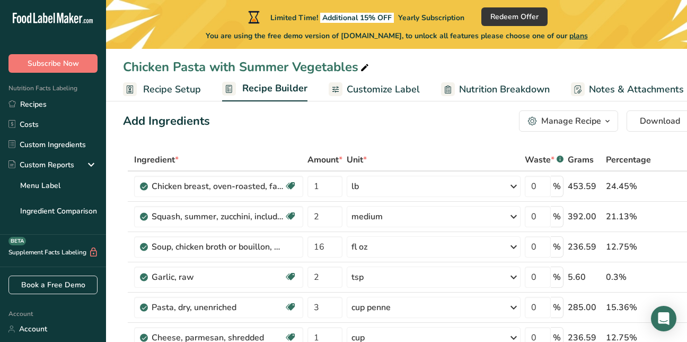
scroll to position [0, 0]
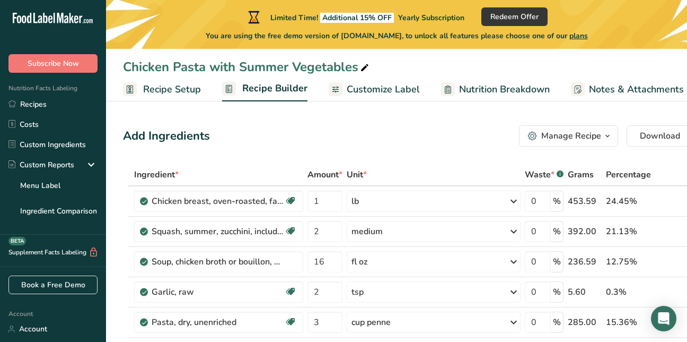
click at [670, 49] on div "Chicken Pasta with Summer Vegetables Recipe Setup Recipe Builder Customize Labe…" at bounding box center [396, 50] width 581 height 101
click at [377, 94] on span "Customize Label" at bounding box center [383, 89] width 73 height 14
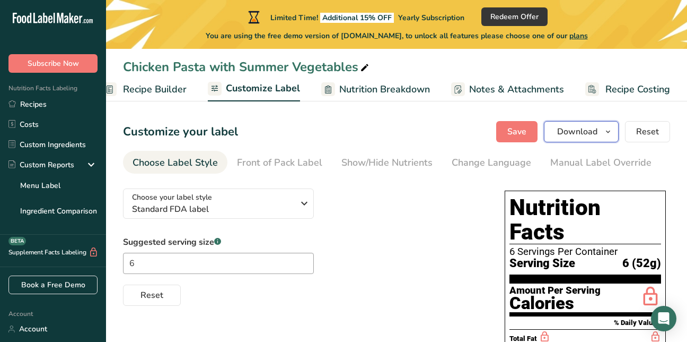
click at [586, 135] on span "Download" at bounding box center [577, 131] width 40 height 13
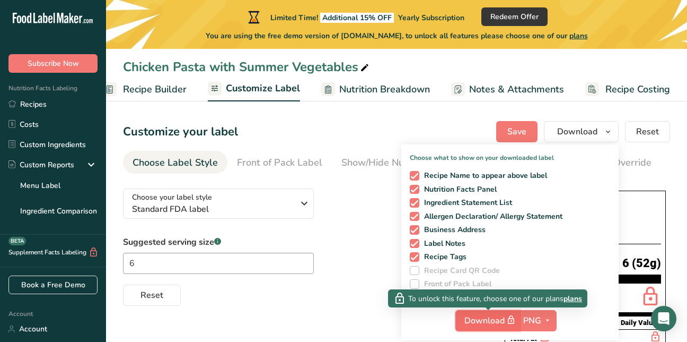
click at [486, 327] on button "Download" at bounding box center [488, 320] width 65 height 21
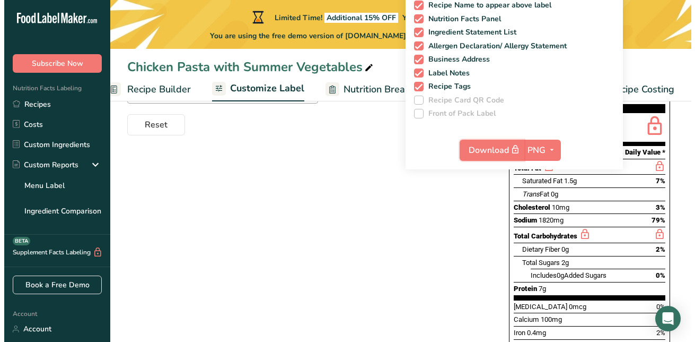
scroll to position [177, 0]
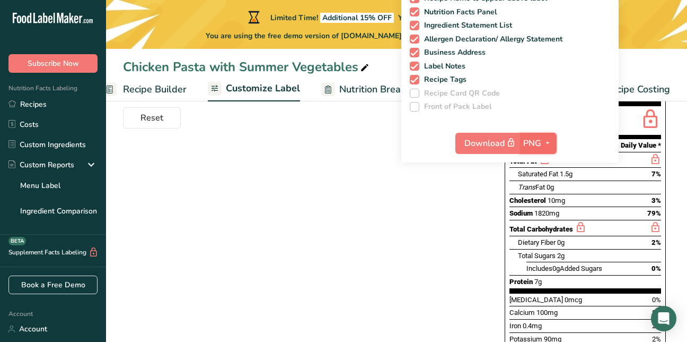
click at [551, 142] on icon "button" at bounding box center [548, 142] width 8 height 13
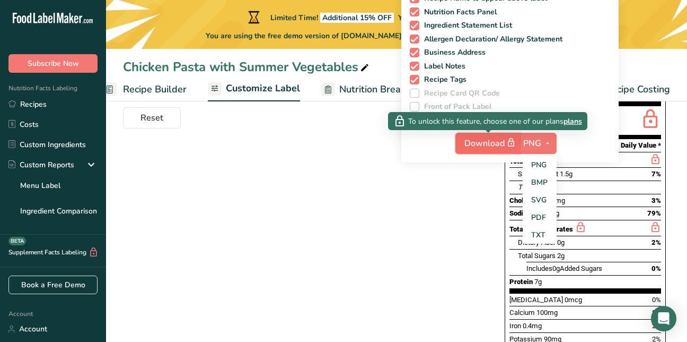
click at [487, 139] on span "Download" at bounding box center [491, 142] width 53 height 13
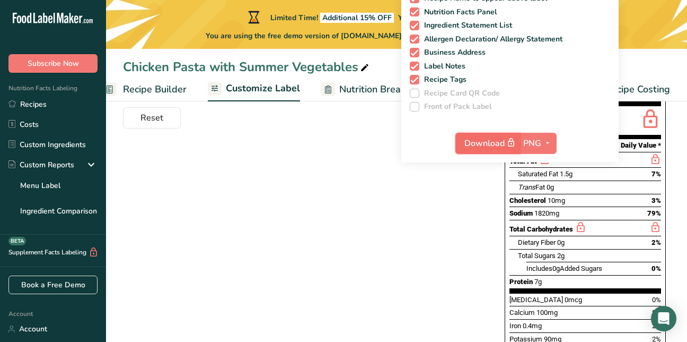
click at [487, 139] on span "Download" at bounding box center [491, 142] width 53 height 13
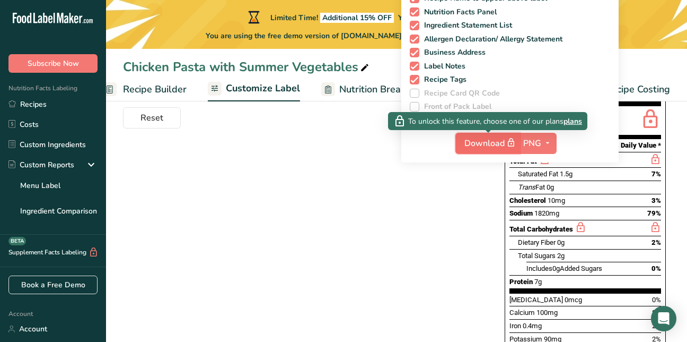
click at [487, 139] on span "Download" at bounding box center [491, 142] width 53 height 13
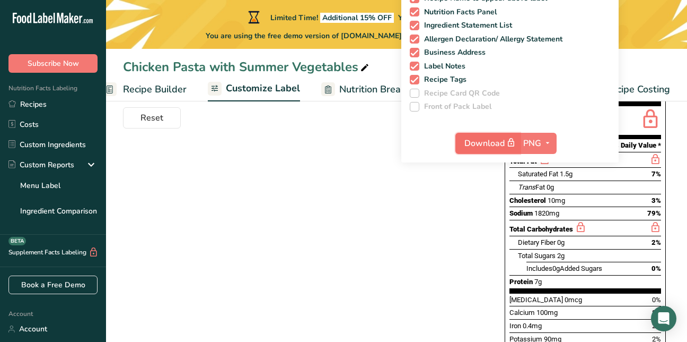
click at [483, 147] on span "Download" at bounding box center [491, 142] width 53 height 13
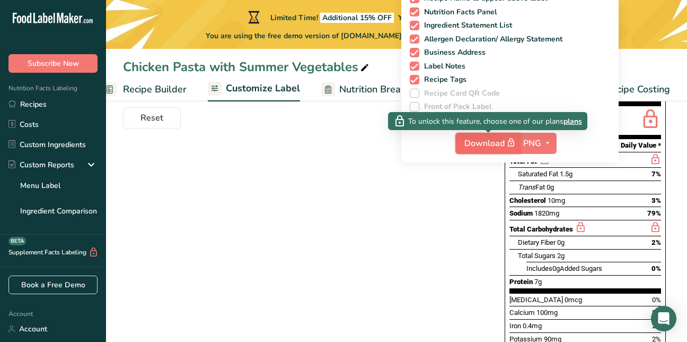
click at [494, 144] on span "Download" at bounding box center [491, 142] width 53 height 13
click at [482, 142] on span "Download" at bounding box center [491, 142] width 53 height 13
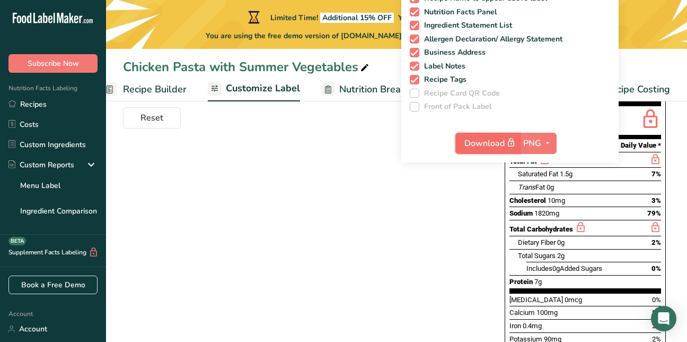
click at [493, 141] on span "Download" at bounding box center [491, 142] width 53 height 13
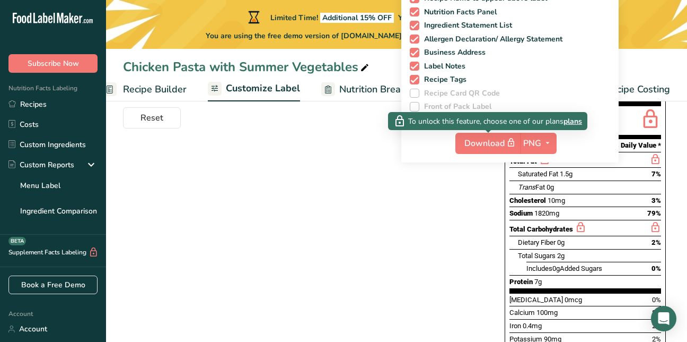
click at [572, 121] on span "plans" at bounding box center [573, 121] width 19 height 11
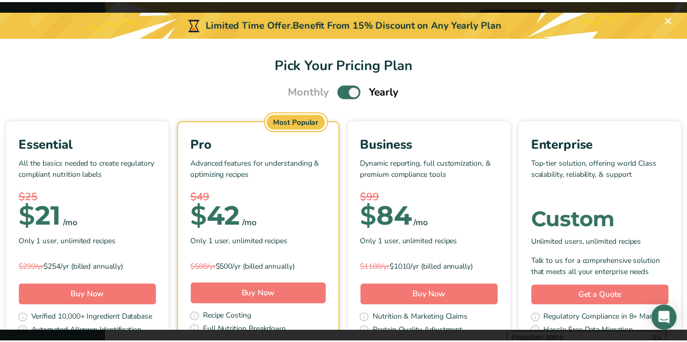
scroll to position [0, 111]
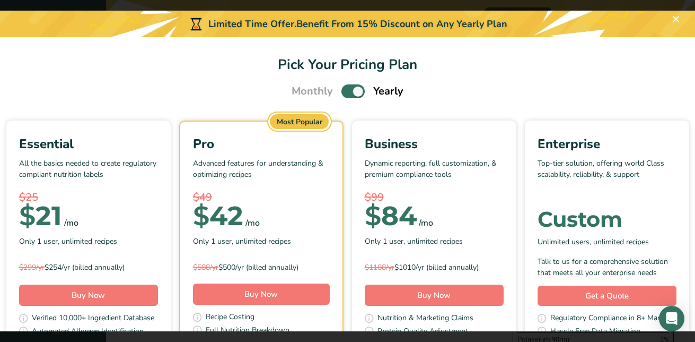
click at [158, 146] on div "Essential" at bounding box center [88, 143] width 139 height 19
click at [648, 103] on section "Pick Your Pricing Plan Monthly Yearly Essential All the basics needed to create…" at bounding box center [348, 184] width 716 height 294
click at [70, 236] on div "Essential All the basics needed to create regulatory compliant nutrition labels…" at bounding box center [348, 259] width 690 height 279
click at [69, 237] on div "Essential All the basics needed to create regulatory compliant nutrition labels…" at bounding box center [348, 259] width 690 height 279
drag, startPoint x: 69, startPoint y: 237, endPoint x: 63, endPoint y: 244, distance: 10.1
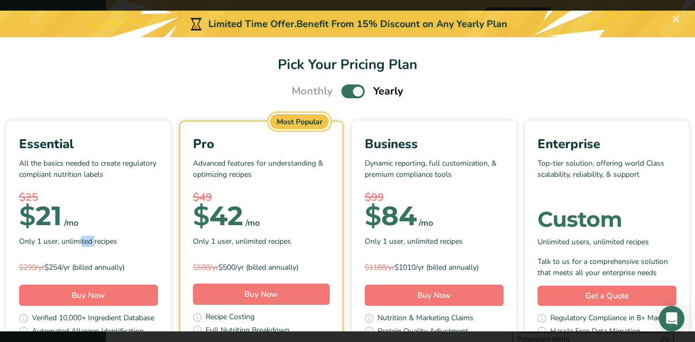
click at [63, 244] on div "Essential All the basics needed to create regulatory compliant nutrition labels…" at bounding box center [348, 259] width 690 height 279
click at [66, 245] on div "Essential All the basics needed to create regulatory compliant nutrition labels…" at bounding box center [348, 259] width 690 height 279
click at [81, 111] on section "Pick Your Pricing Plan Monthly Yearly Essential All the basics needed to create…" at bounding box center [348, 184] width 716 height 294
drag, startPoint x: 195, startPoint y: 257, endPoint x: 211, endPoint y: 221, distance: 38.9
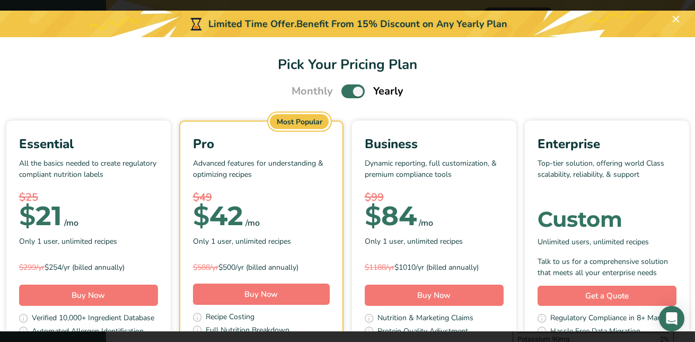
click at [158, 221] on div "Essential All the basics needed to create regulatory compliant nutrition labels…" at bounding box center [88, 205] width 139 height 142
click at [105, 298] on span "Buy Now" at bounding box center [88, 295] width 33 height 11
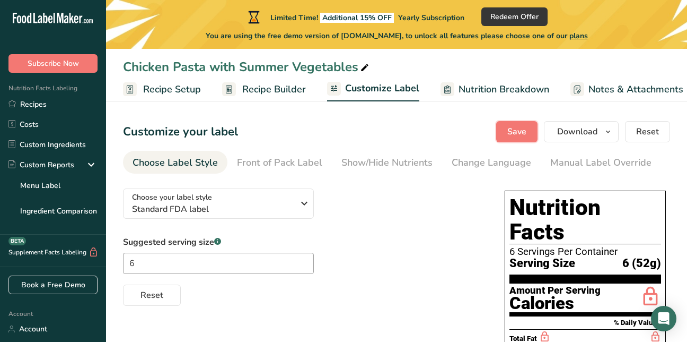
click at [520, 133] on span "Save" at bounding box center [516, 131] width 19 height 13
click at [591, 129] on span "Download" at bounding box center [577, 131] width 40 height 13
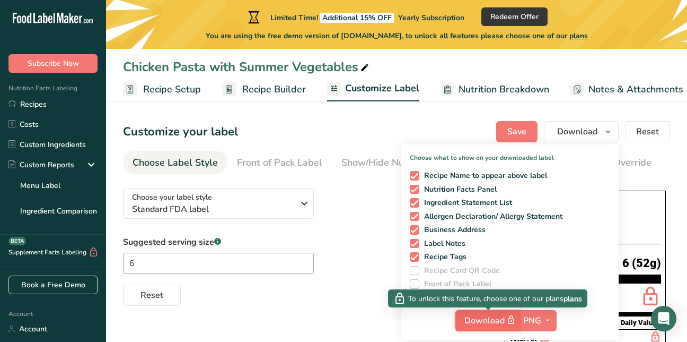
click at [482, 316] on span "Download" at bounding box center [491, 319] width 53 height 13
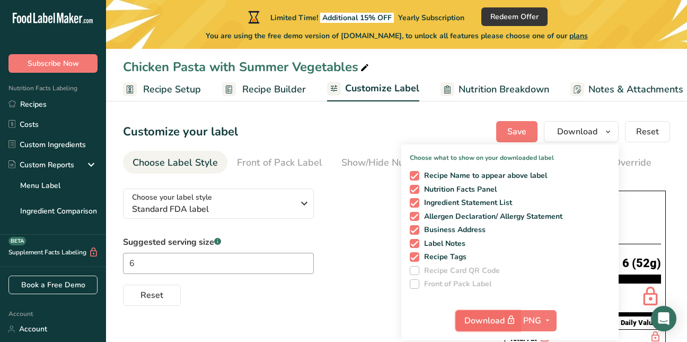
click at [486, 318] on span "Download" at bounding box center [491, 319] width 53 height 13
click at [543, 323] on span "button" at bounding box center [547, 320] width 13 height 13
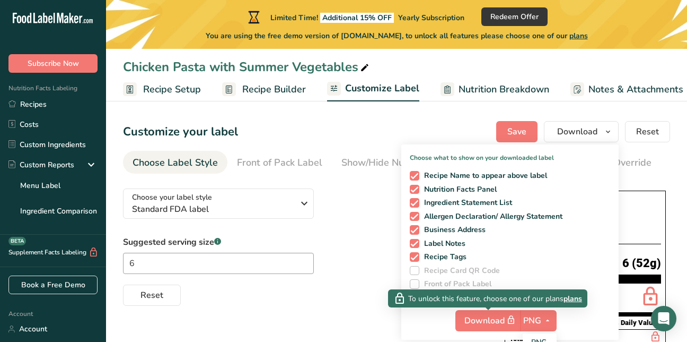
click at [579, 300] on span "plans" at bounding box center [573, 298] width 19 height 11
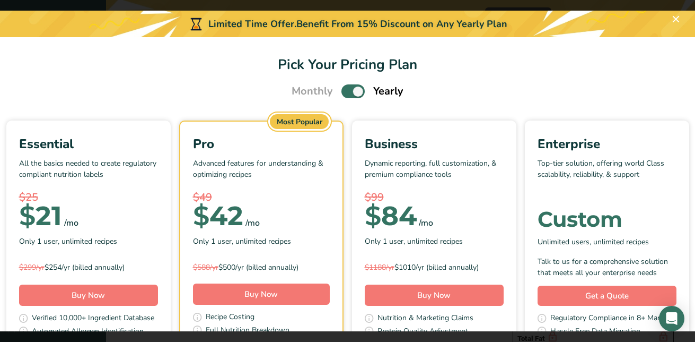
click at [651, 93] on div "Monthly Yearly" at bounding box center [348, 91] width 690 height 16
click at [353, 93] on span "Pick Your Pricing Plan Modal" at bounding box center [353, 90] width 23 height 13
click at [348, 93] on input "Pick Your Pricing Plan Modal" at bounding box center [345, 91] width 7 height 7
checkbox input "false"
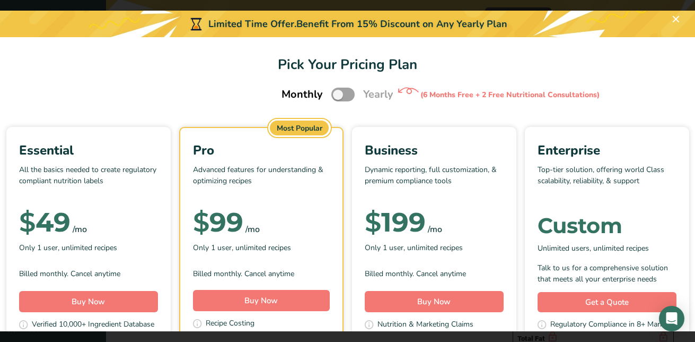
click at [158, 205] on div "Pick Your Pricing Plan Modal" at bounding box center [88, 204] width 139 height 16
click at [36, 220] on span "$" at bounding box center [27, 222] width 16 height 32
